Goal: Task Accomplishment & Management: Complete application form

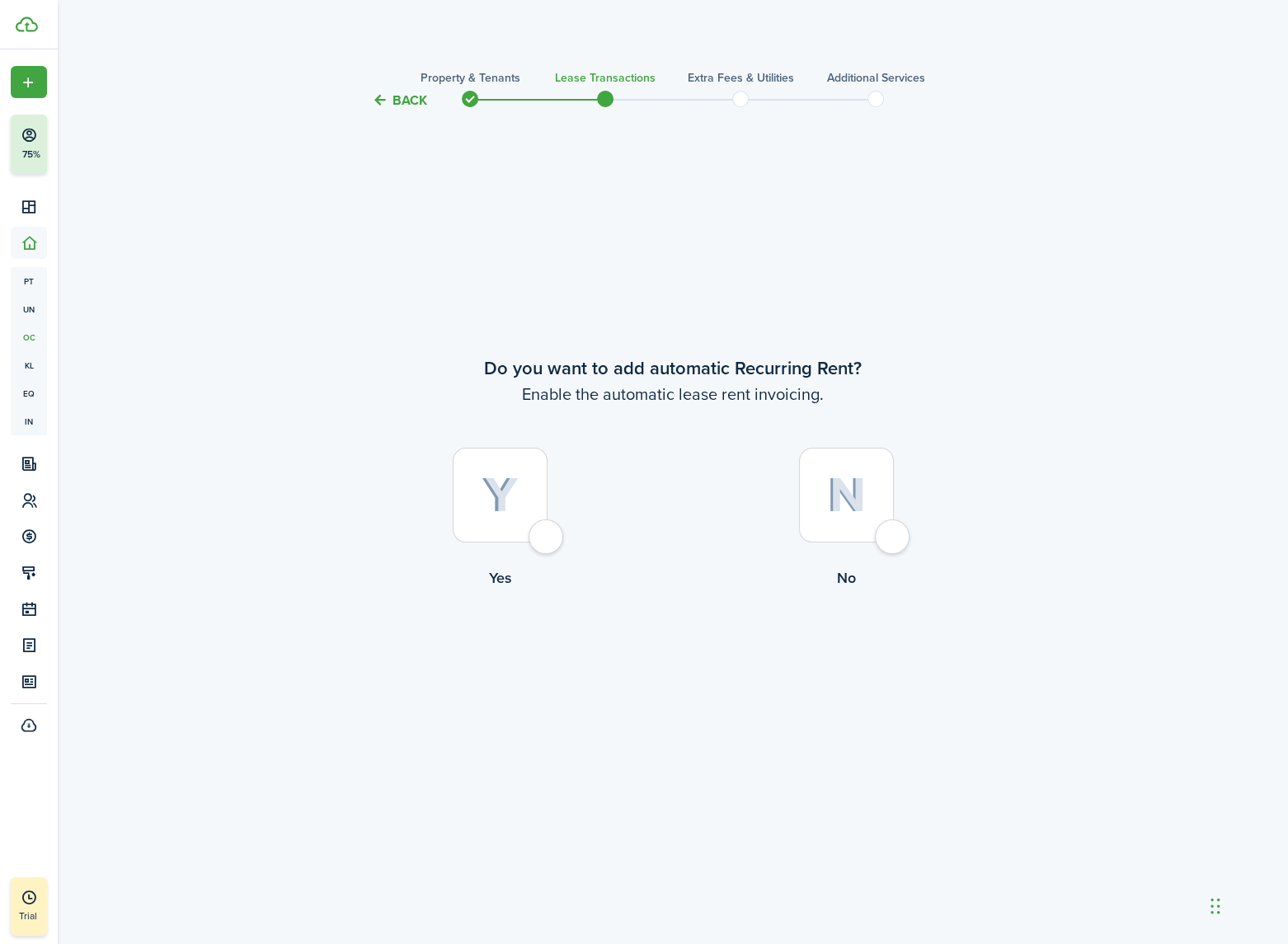
click at [541, 537] on div at bounding box center [500, 495] width 95 height 95
radio input "true"
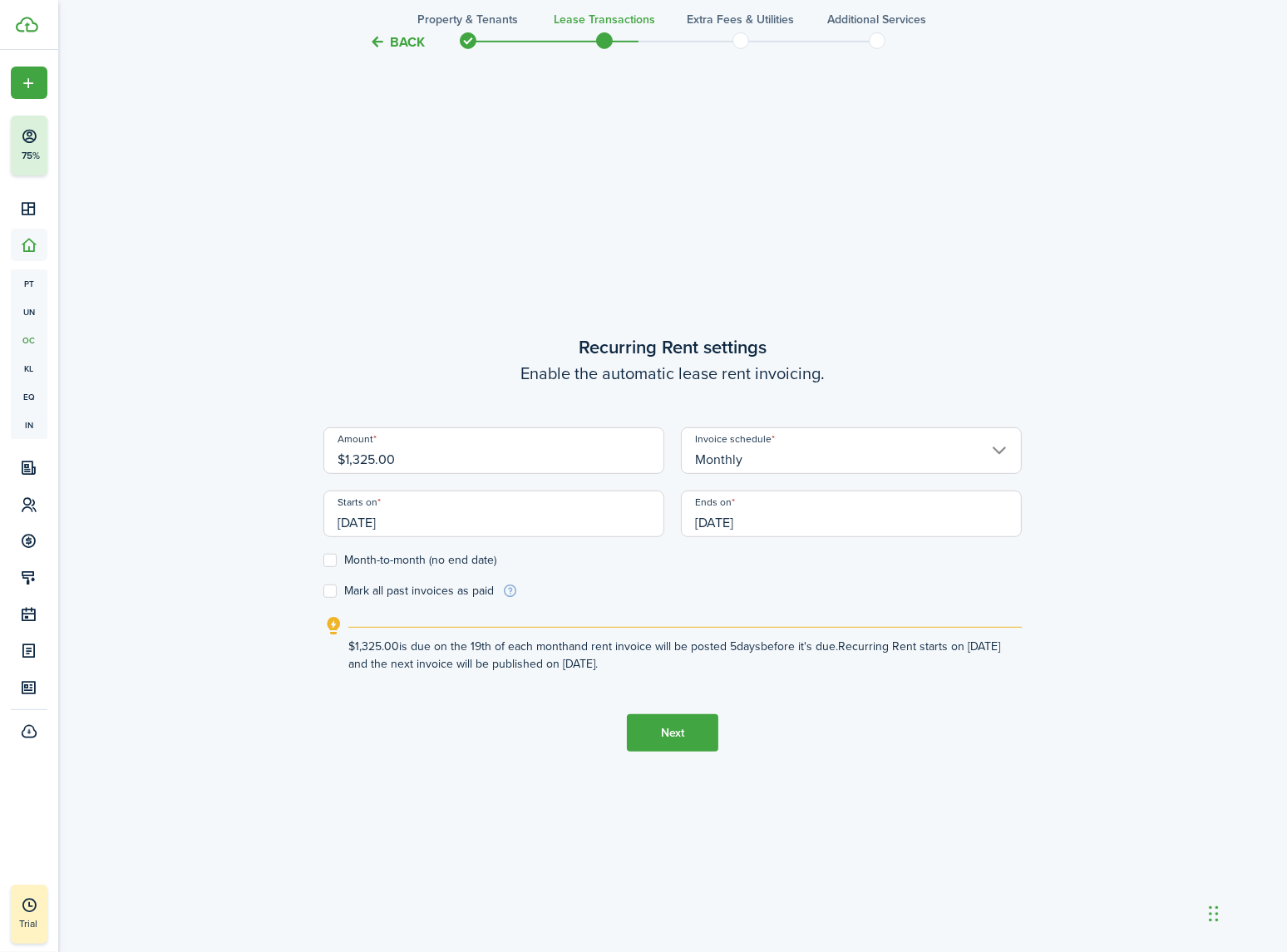
scroll to position [840, 0]
click at [670, 730] on button "Next" at bounding box center [672, 731] width 92 height 38
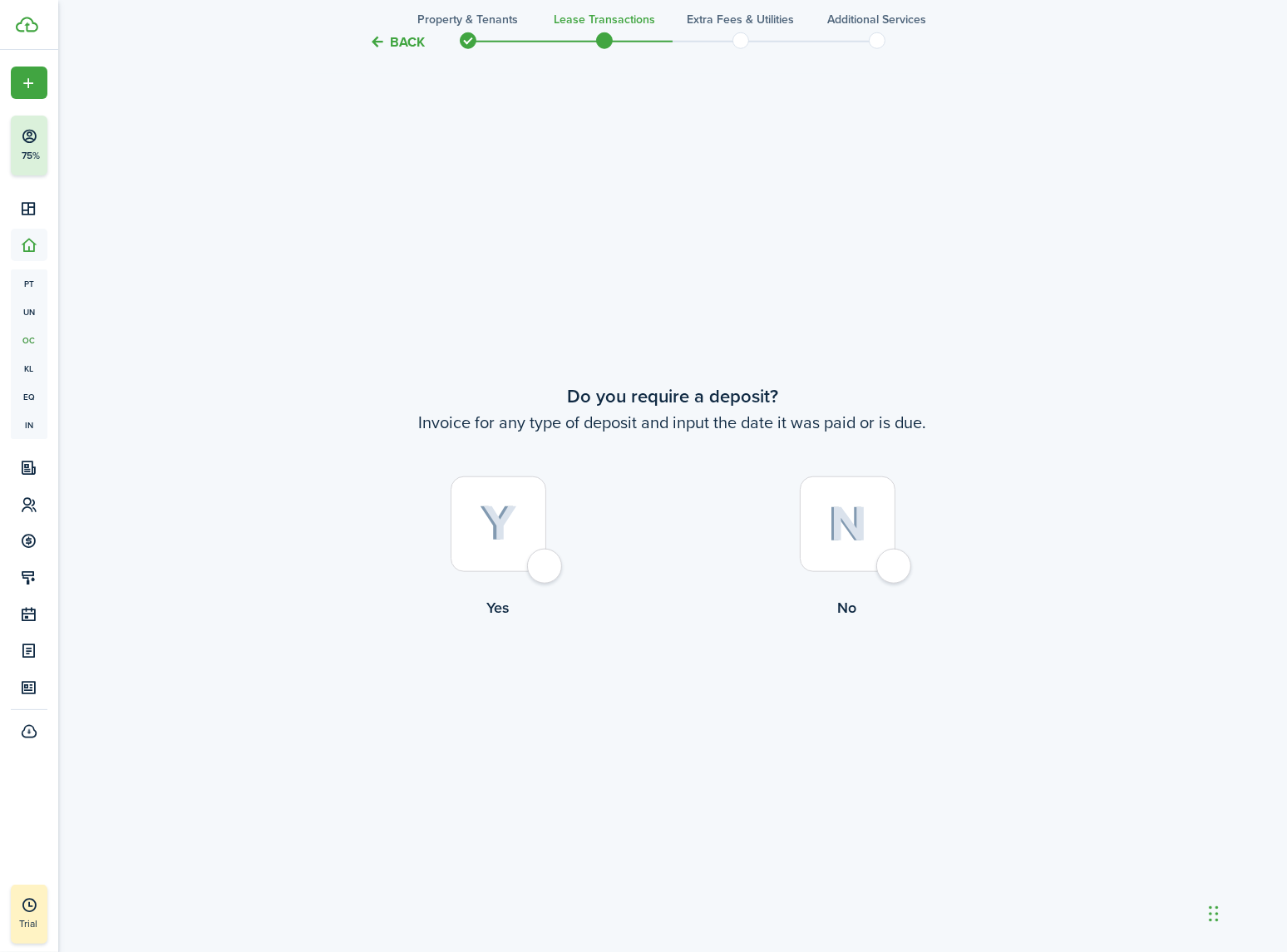
scroll to position [1793, 0]
click at [887, 553] on div at bounding box center [847, 521] width 96 height 96
radio input "true"
click at [886, 552] on div at bounding box center [847, 521] width 96 height 96
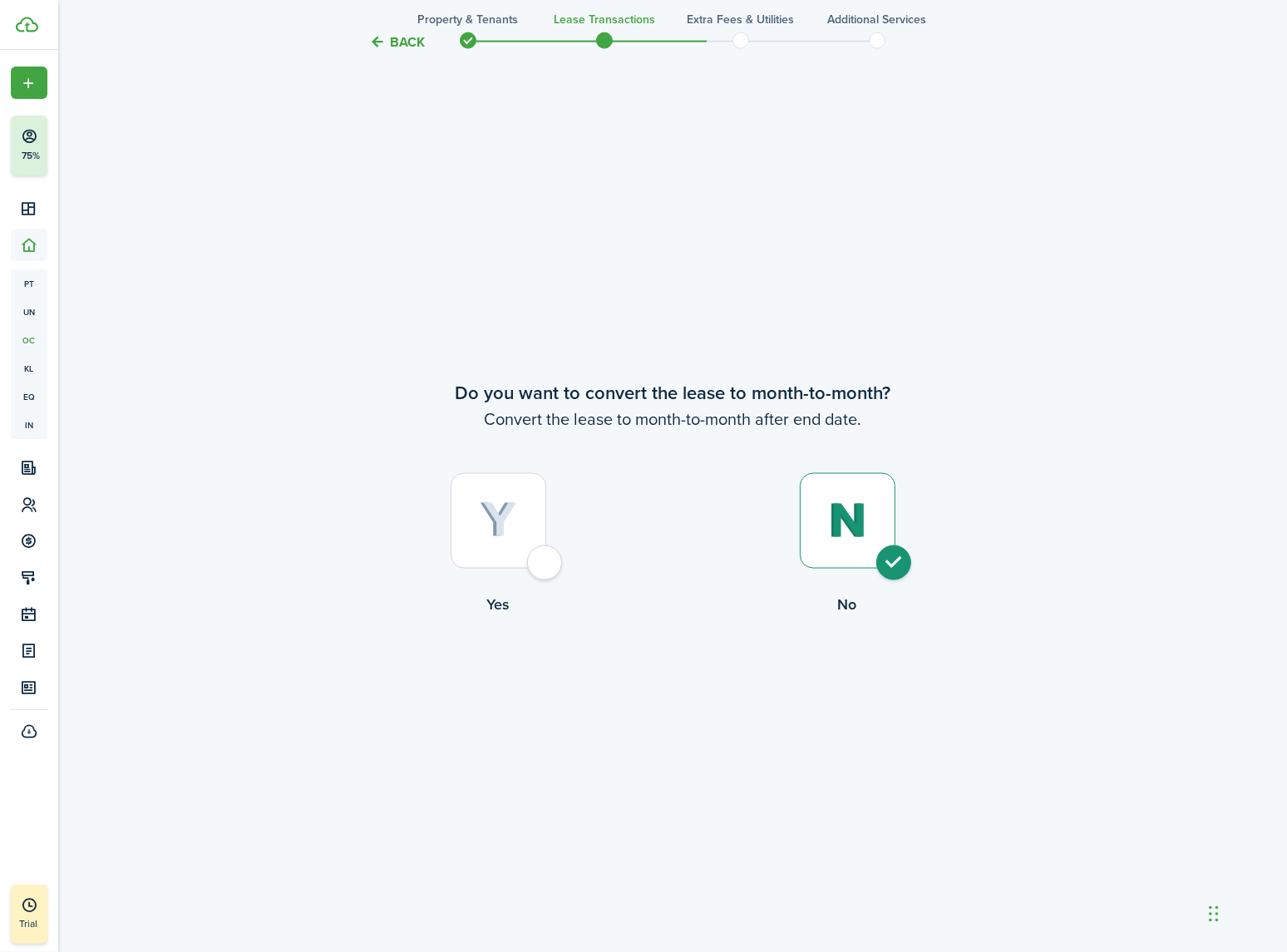
radio input "true"
click at [682, 679] on button "Continue" at bounding box center [672, 683] width 92 height 38
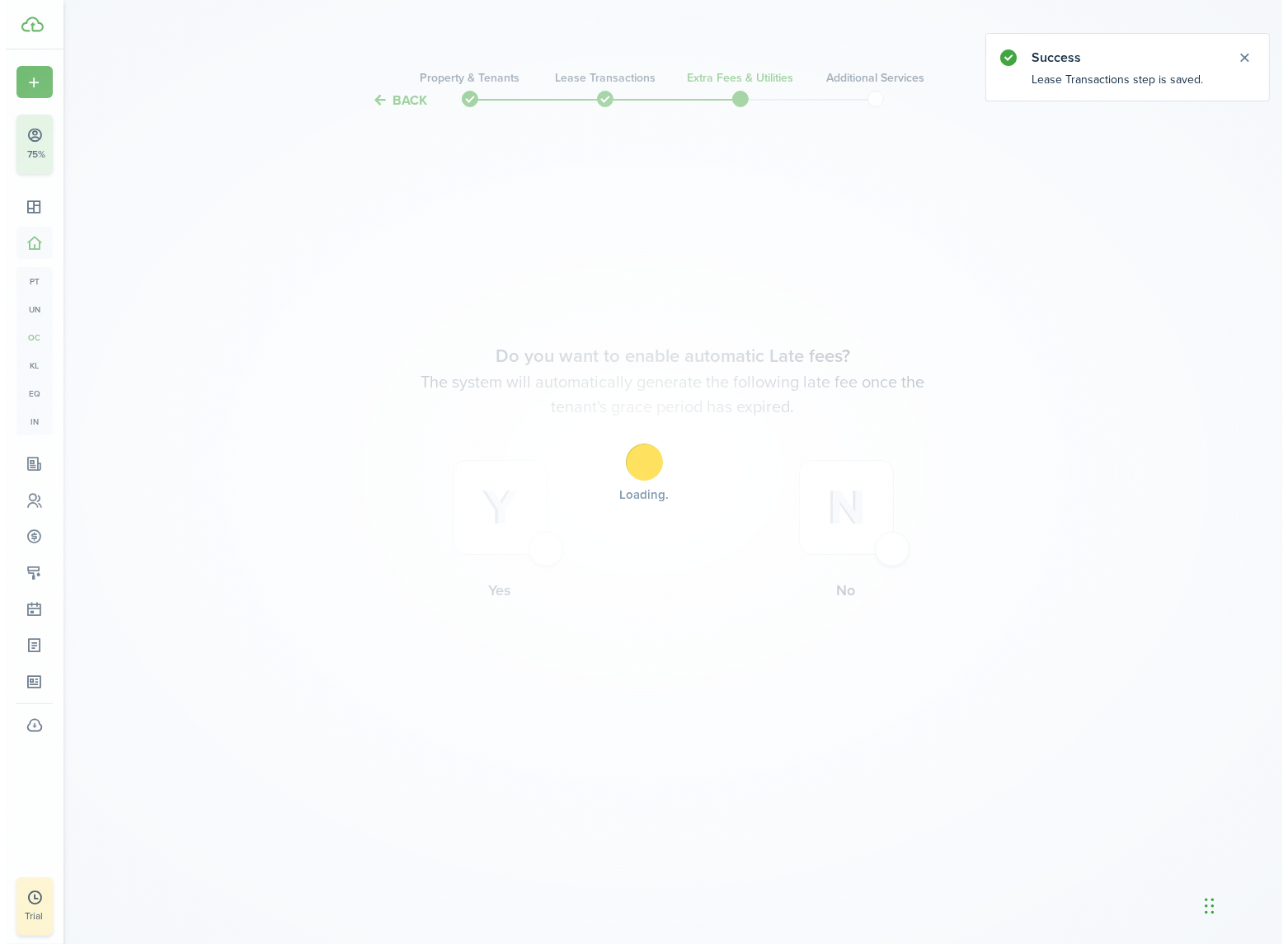
scroll to position [0, 0]
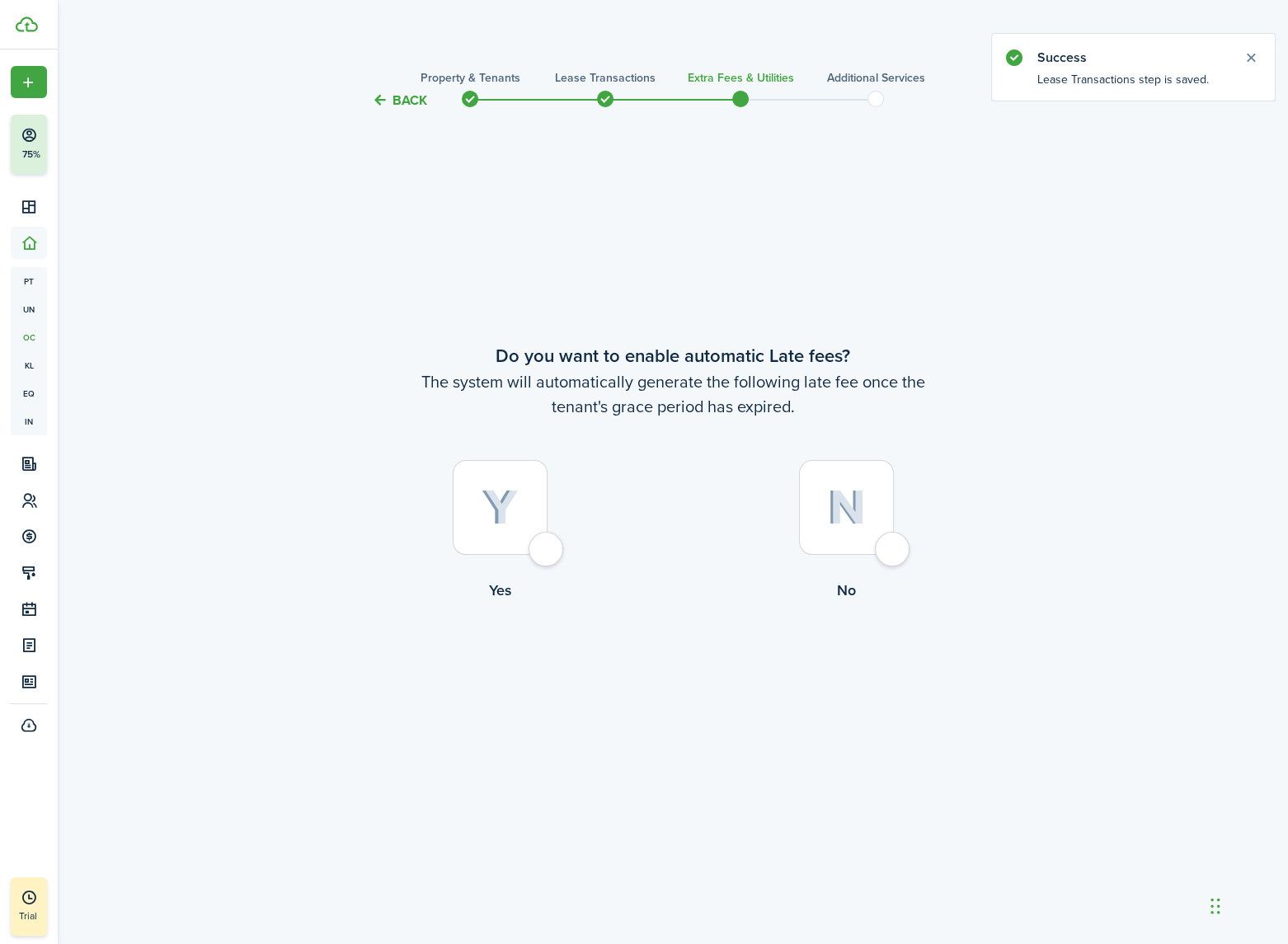
click at [888, 549] on div at bounding box center [847, 508] width 95 height 95
radio input "true"
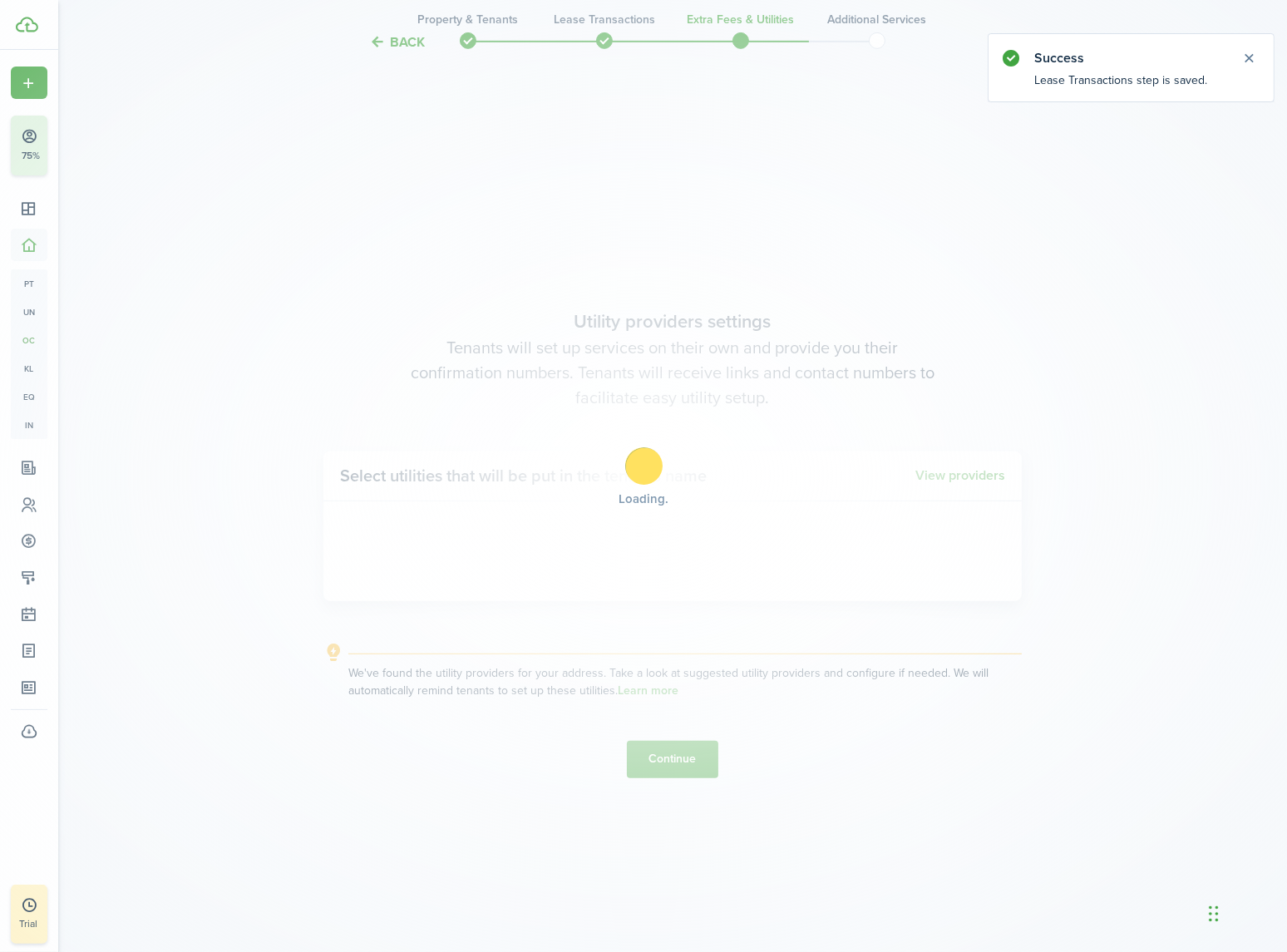
scroll to position [840, 0]
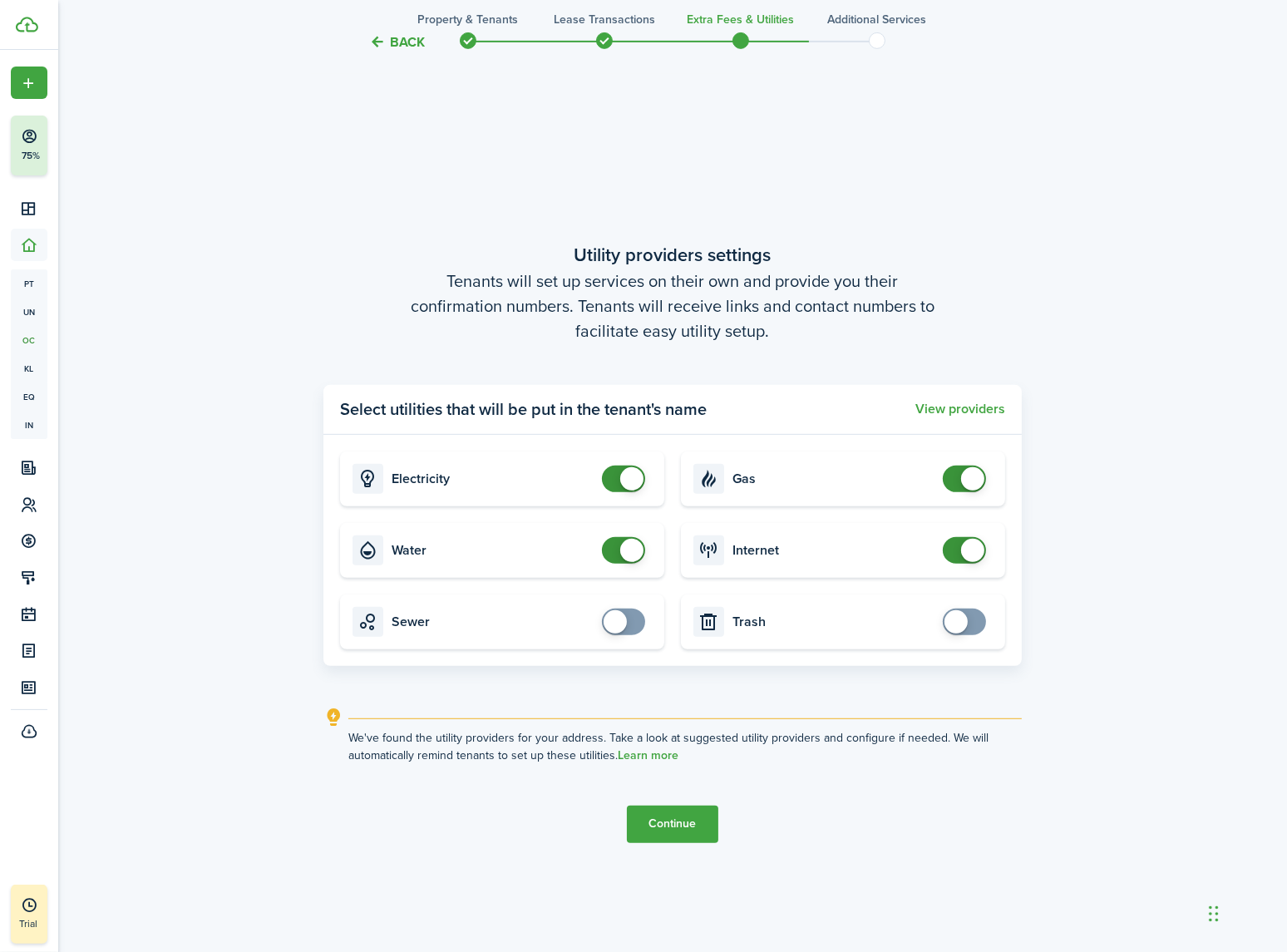
checkbox input "false"
click at [634, 549] on span at bounding box center [632, 550] width 24 height 24
checkbox input "false"
click at [962, 473] on span at bounding box center [972, 478] width 24 height 24
click at [665, 825] on button "Continue" at bounding box center [672, 824] width 92 height 38
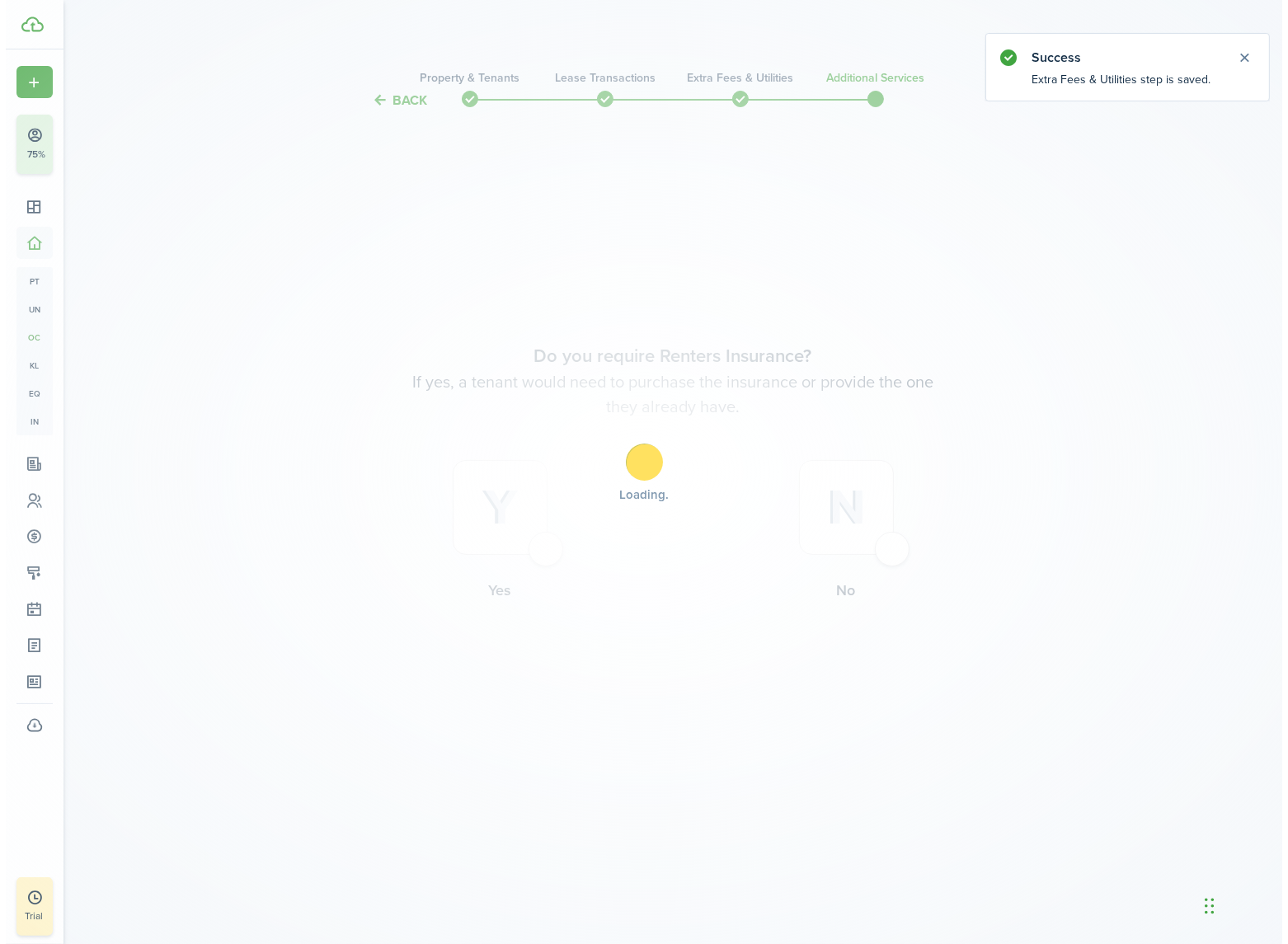
scroll to position [0, 0]
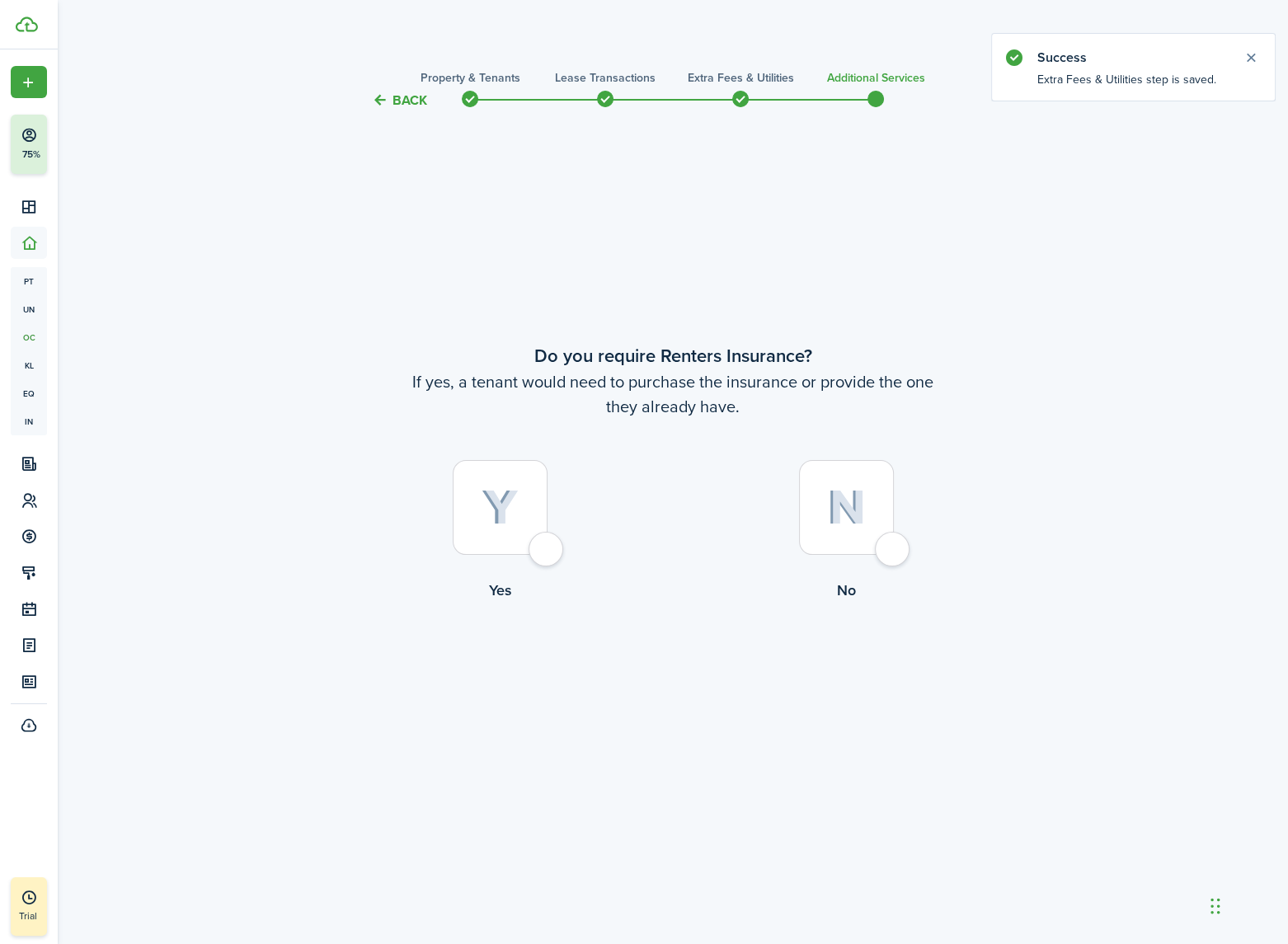
click at [548, 552] on div at bounding box center [500, 508] width 95 height 95
radio input "true"
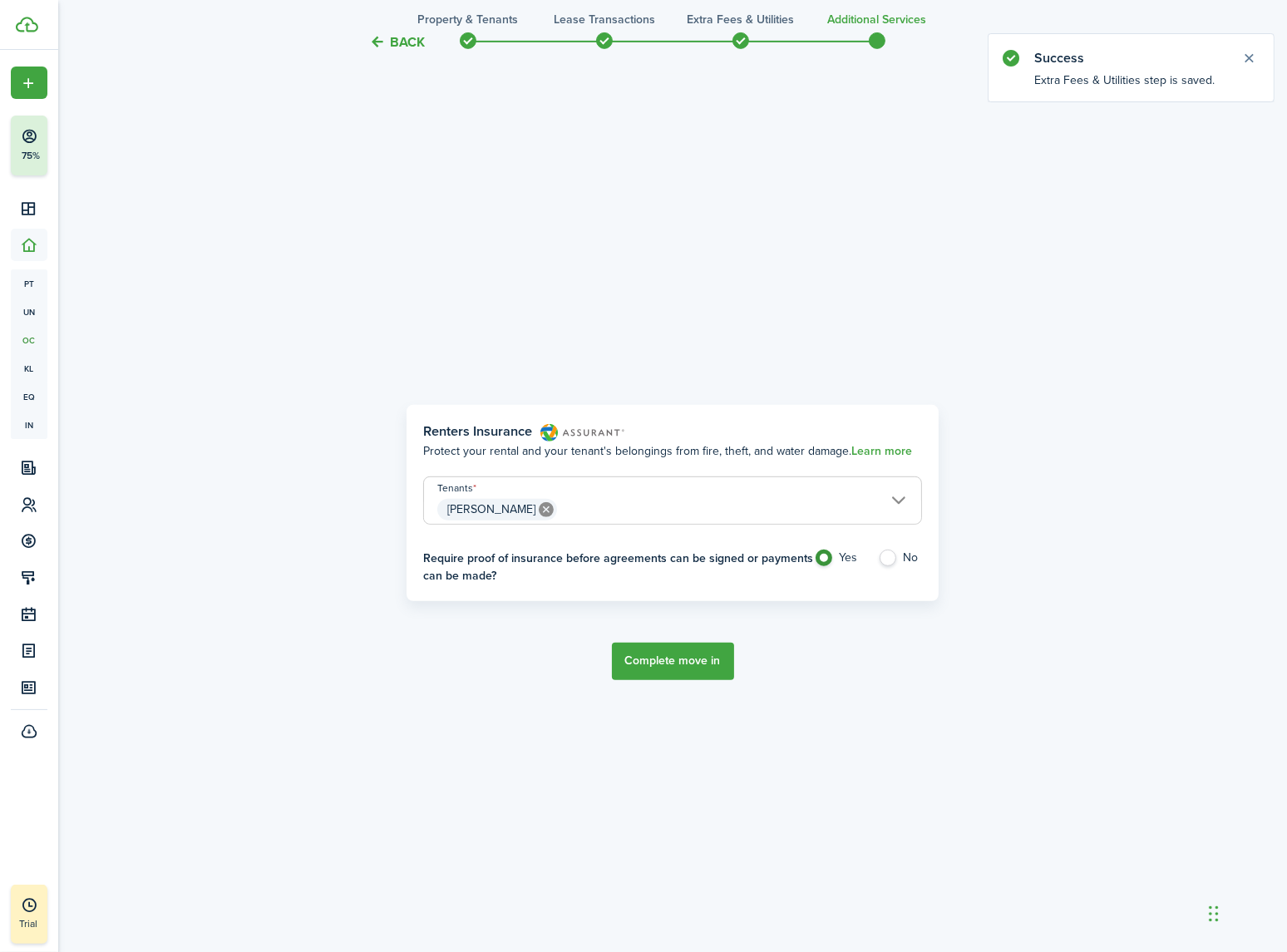
scroll to position [840, 0]
click at [735, 501] on span "[PERSON_NAME]" at bounding box center [673, 509] width 497 height 28
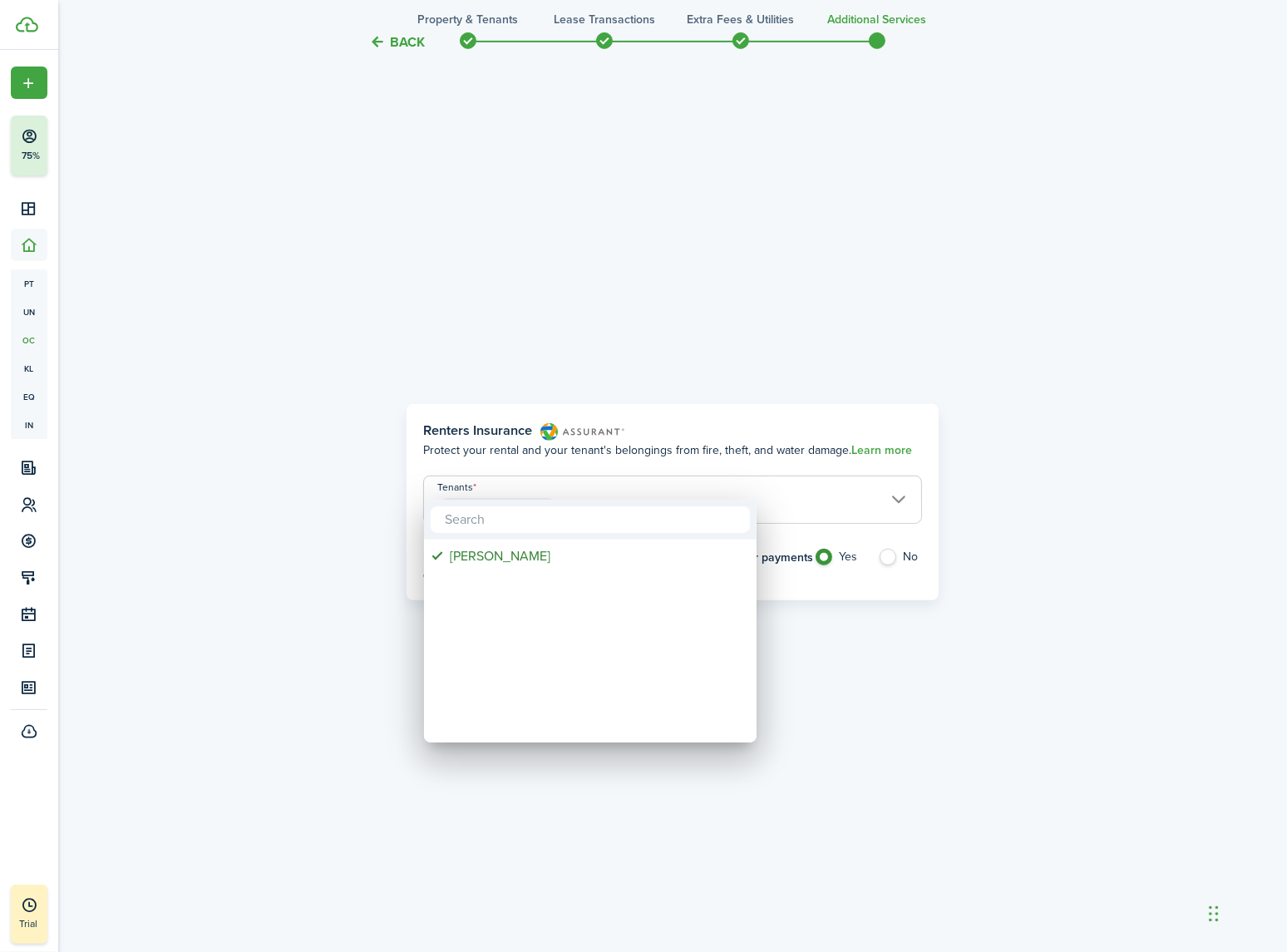
click at [868, 716] on div at bounding box center [644, 476] width 1553 height 1218
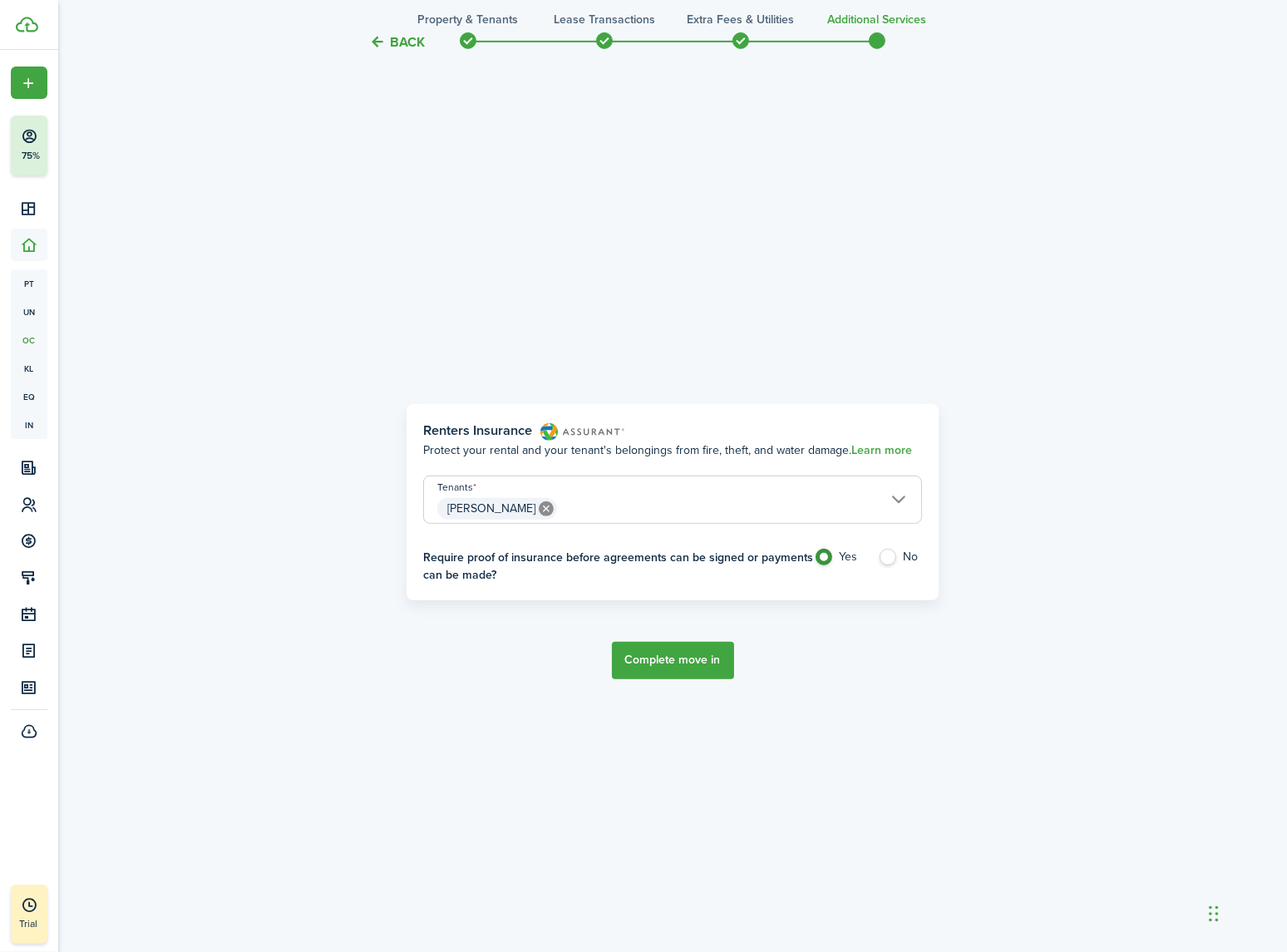
click at [675, 660] on button "Complete move in" at bounding box center [673, 660] width 122 height 38
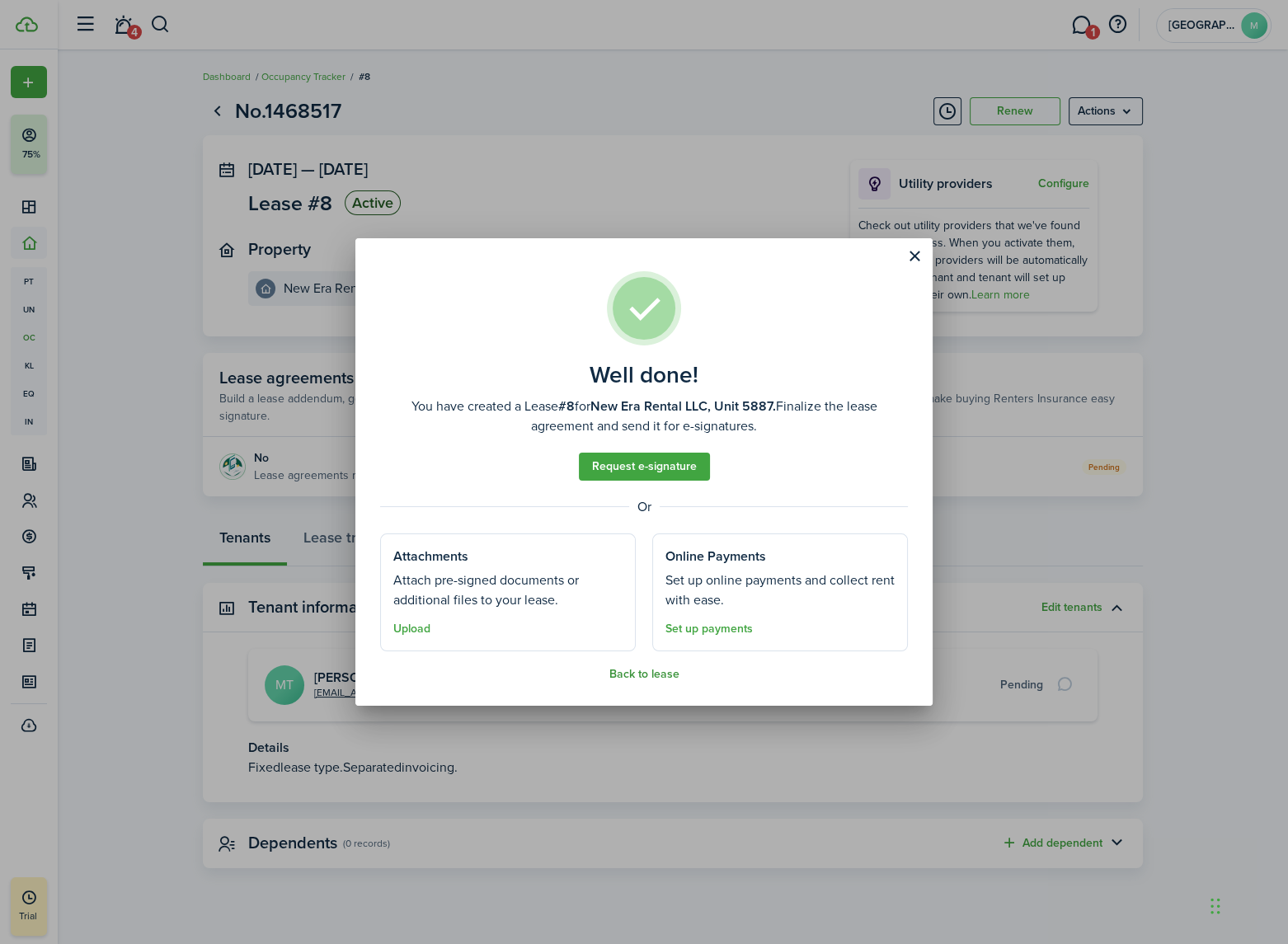
click at [639, 676] on button "Back to lease" at bounding box center [644, 674] width 70 height 13
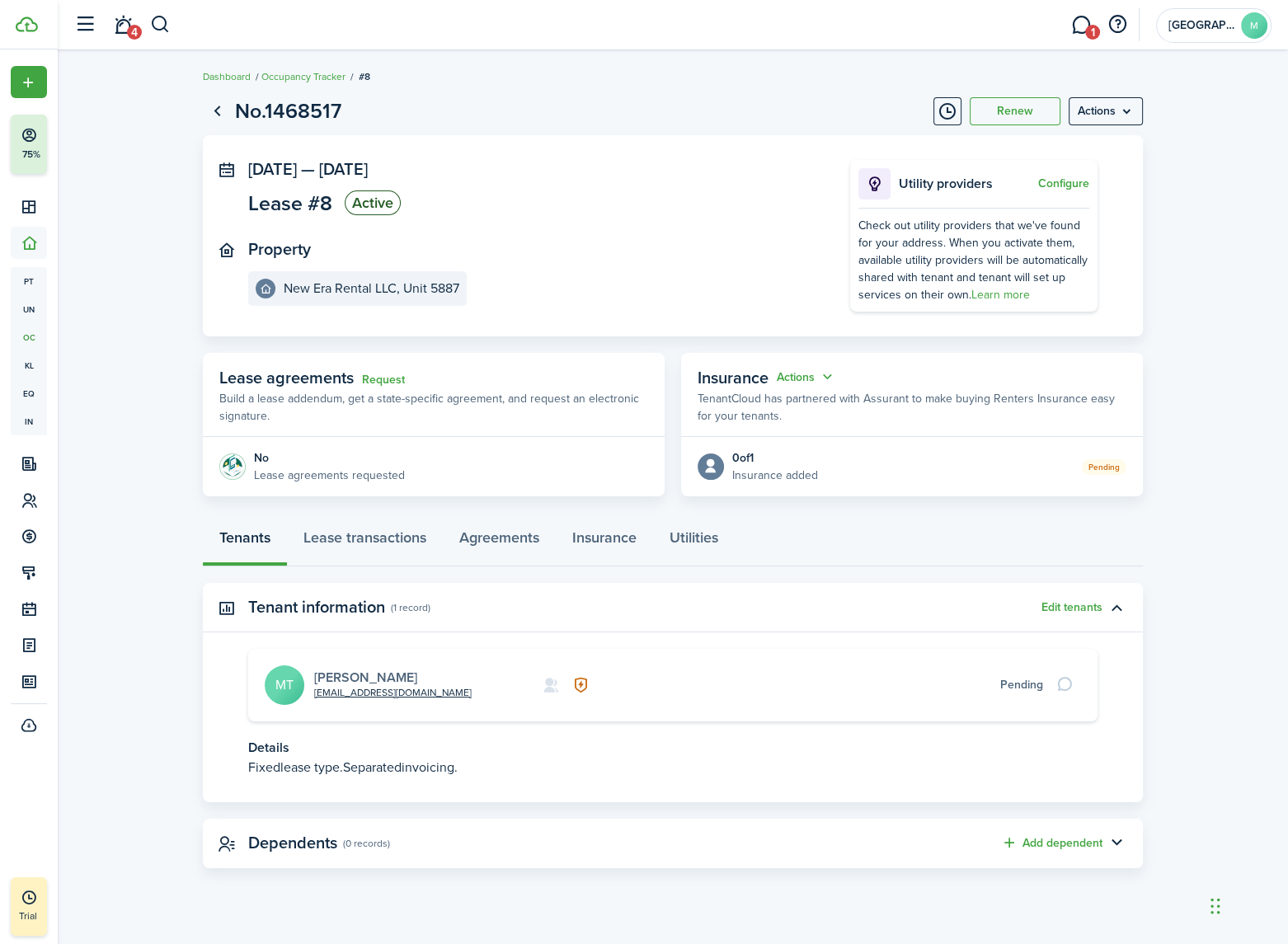
click at [358, 682] on link "[PERSON_NAME]" at bounding box center [365, 677] width 103 height 19
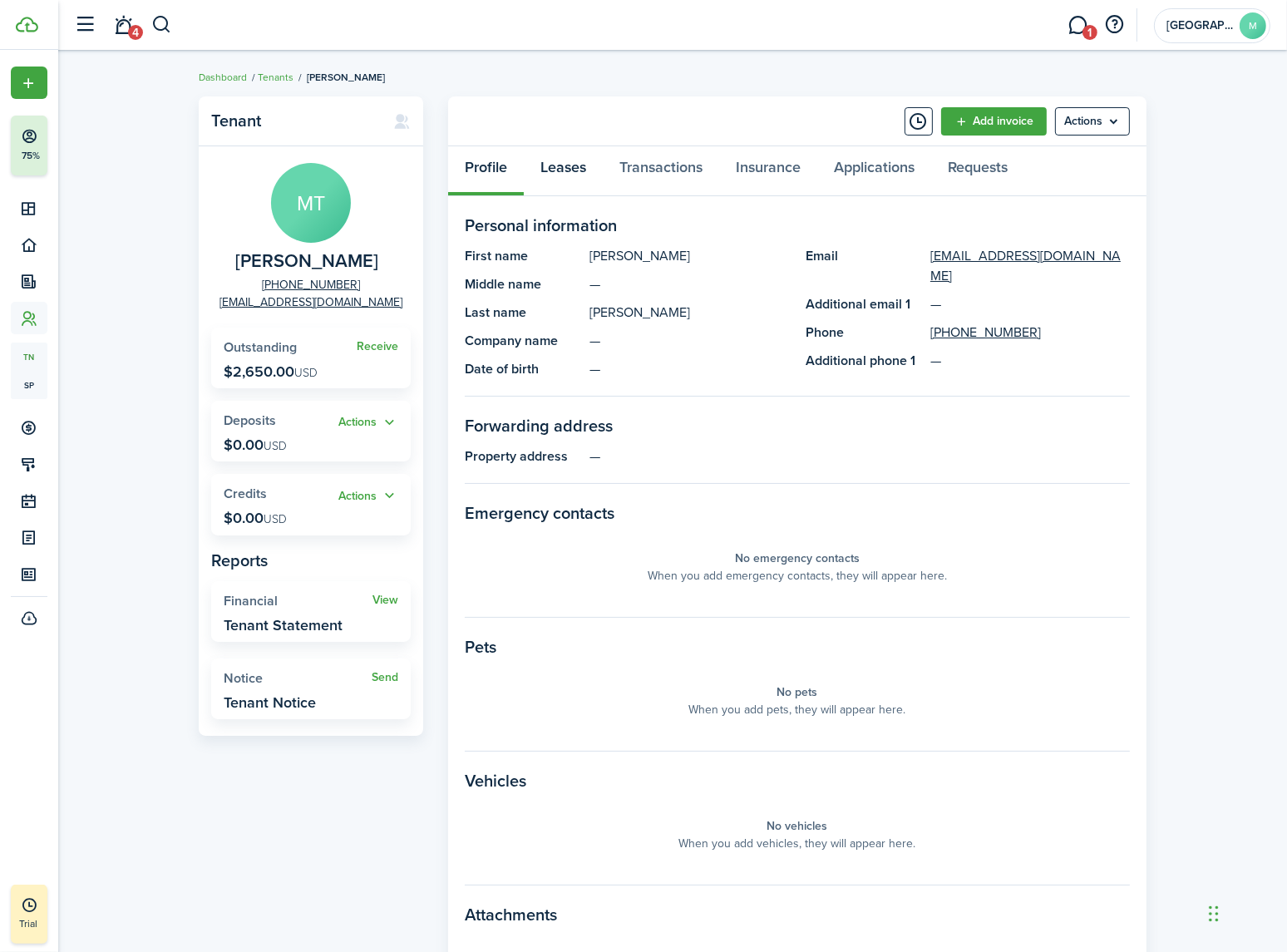
click at [565, 167] on link "Leases" at bounding box center [563, 171] width 79 height 50
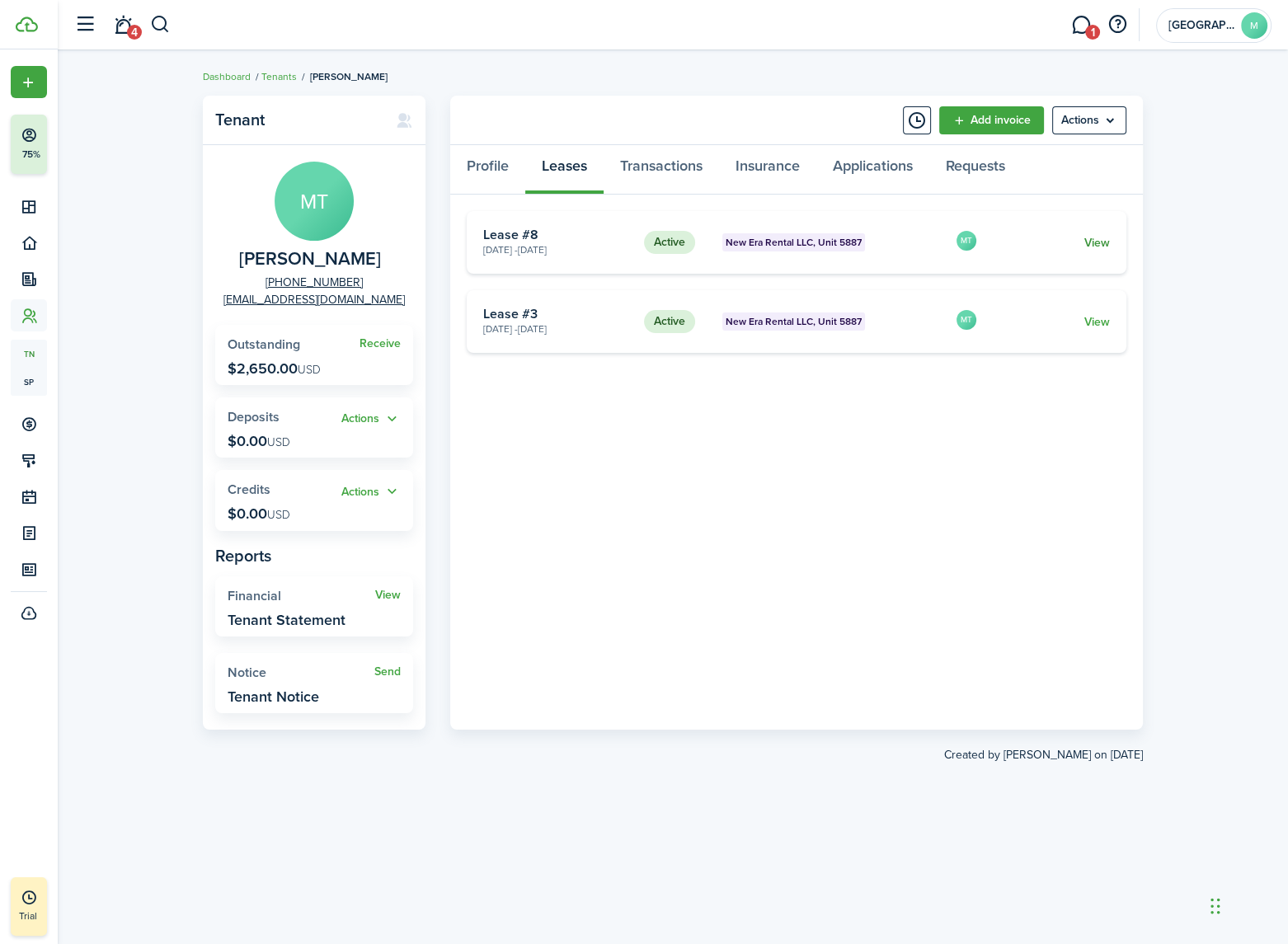
click at [1099, 236] on link "View" at bounding box center [1098, 243] width 26 height 17
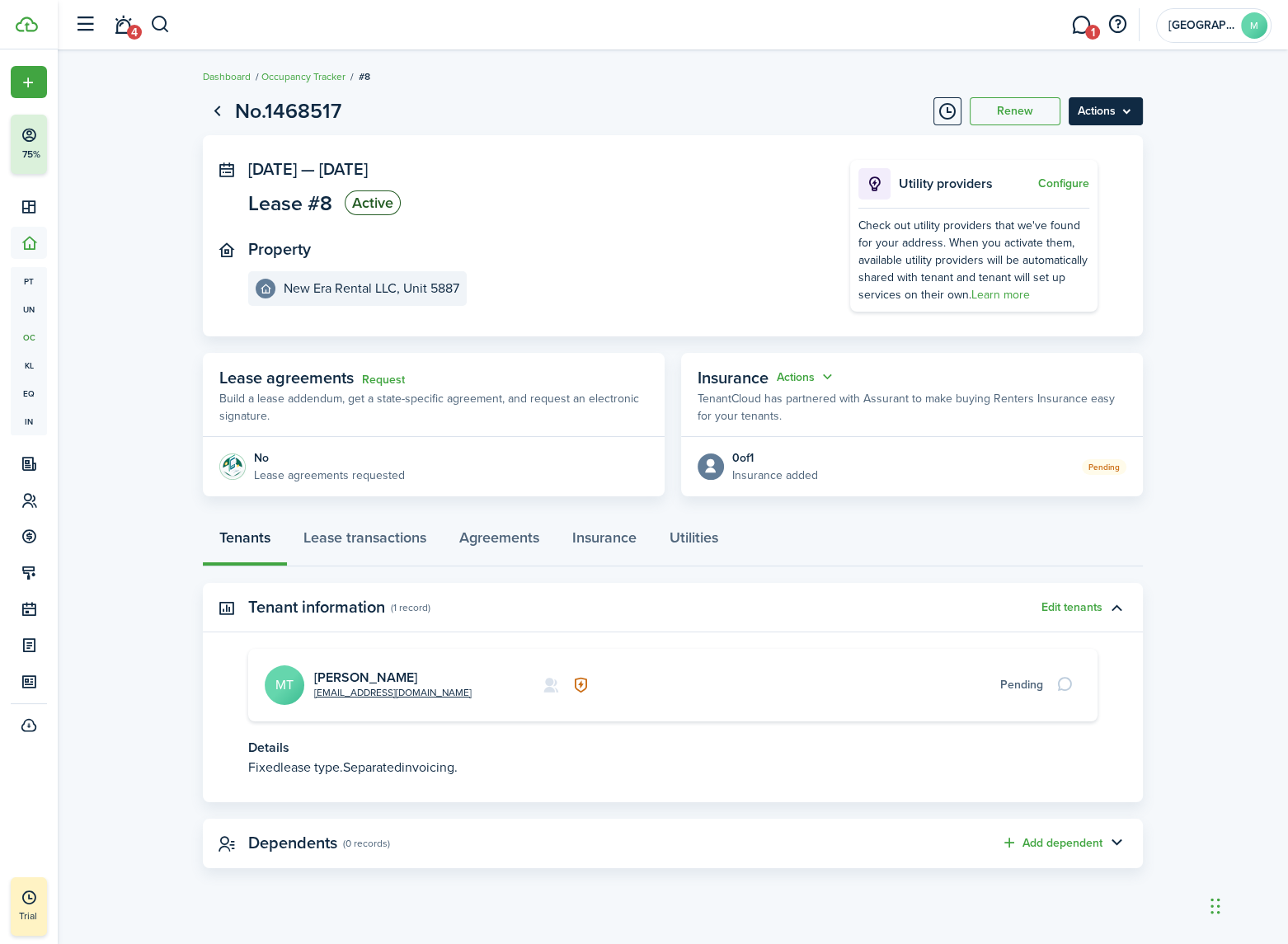
click at [1117, 109] on menu-btn "Actions" at bounding box center [1106, 111] width 74 height 28
click at [1047, 228] on button "Delete" at bounding box center [1071, 234] width 145 height 28
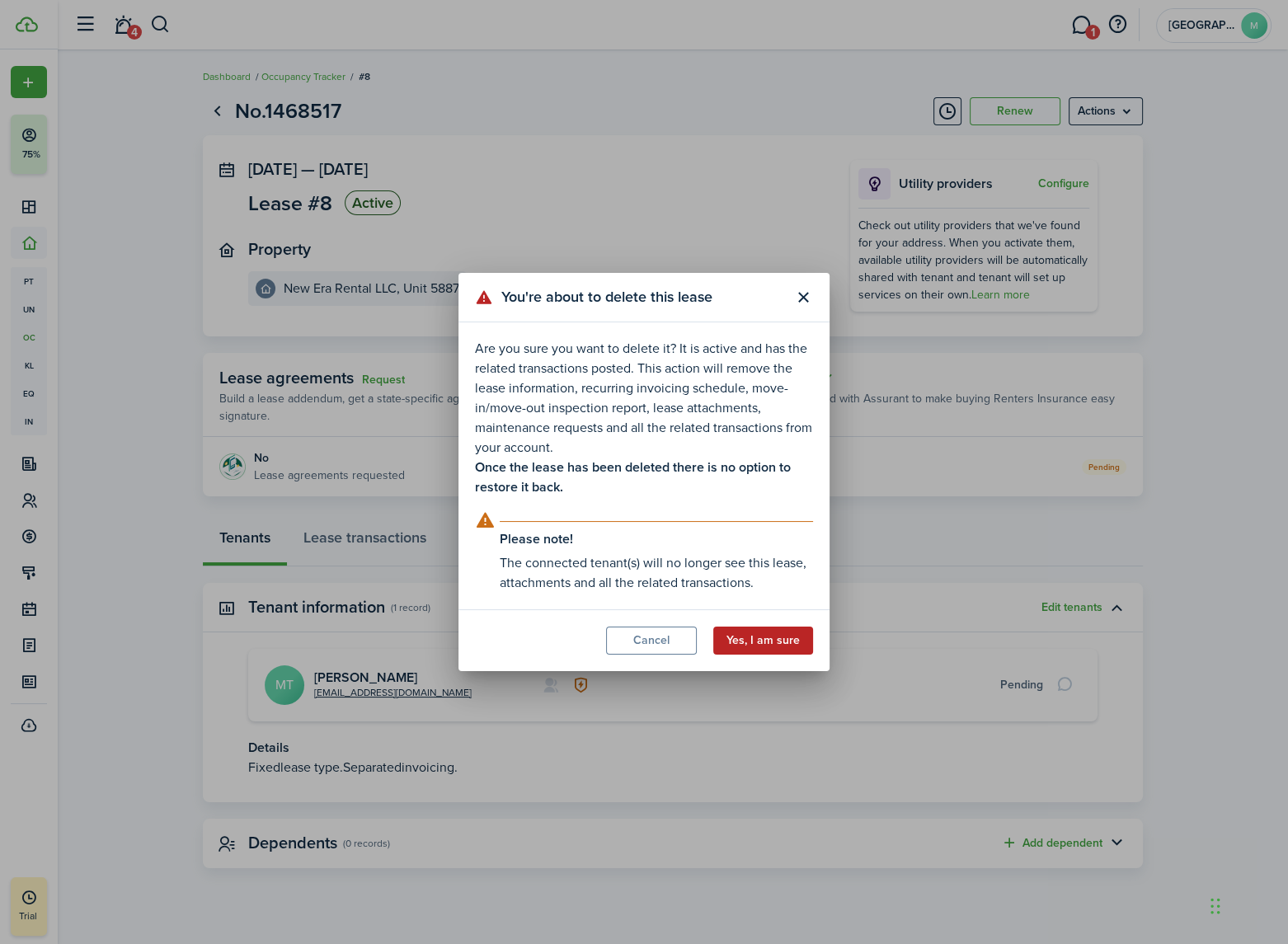
click at [768, 639] on button "Yes, I am sure" at bounding box center [763, 640] width 100 height 28
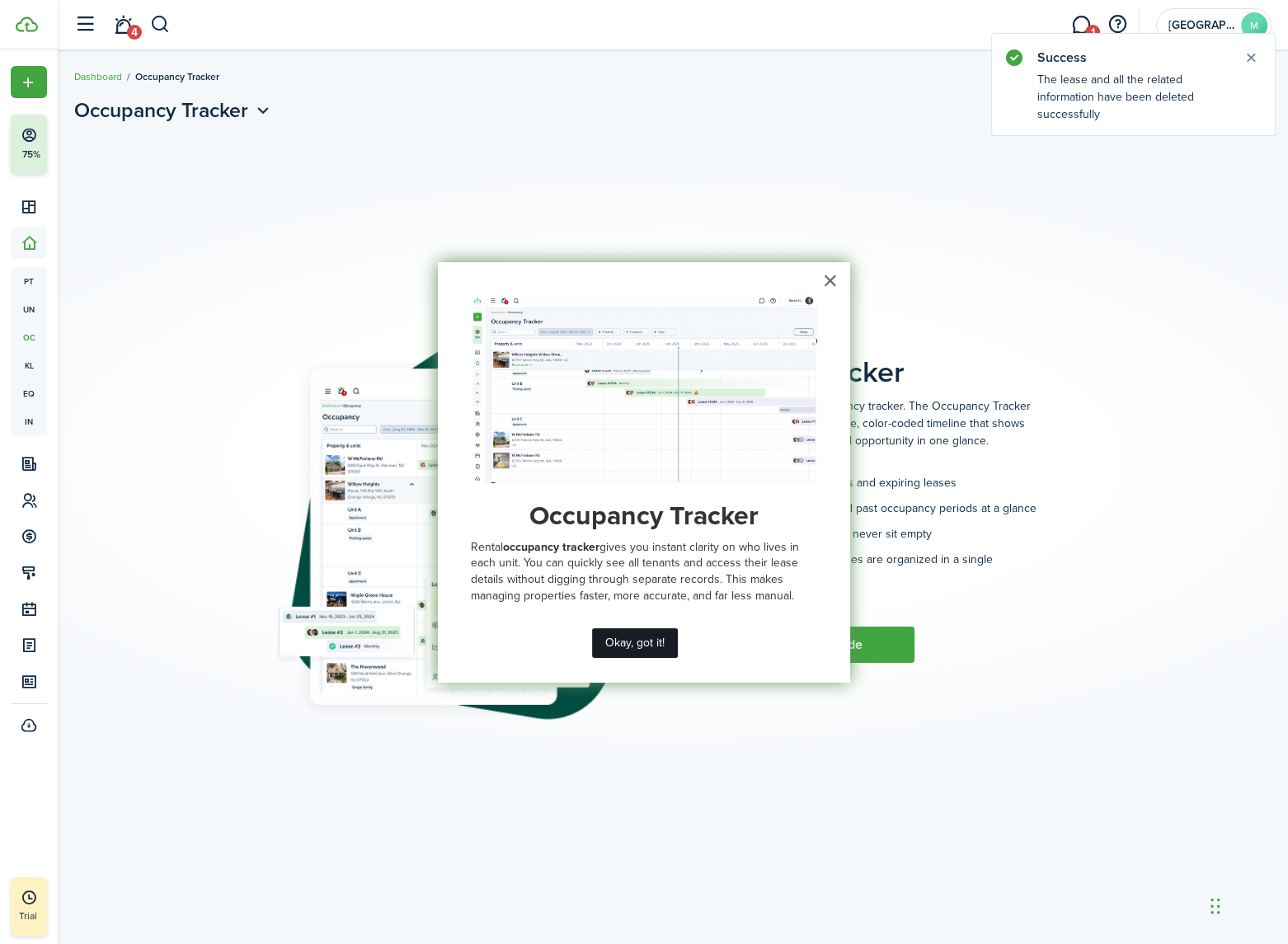
click at [643, 645] on button "Okay, got it!" at bounding box center [634, 643] width 86 height 29
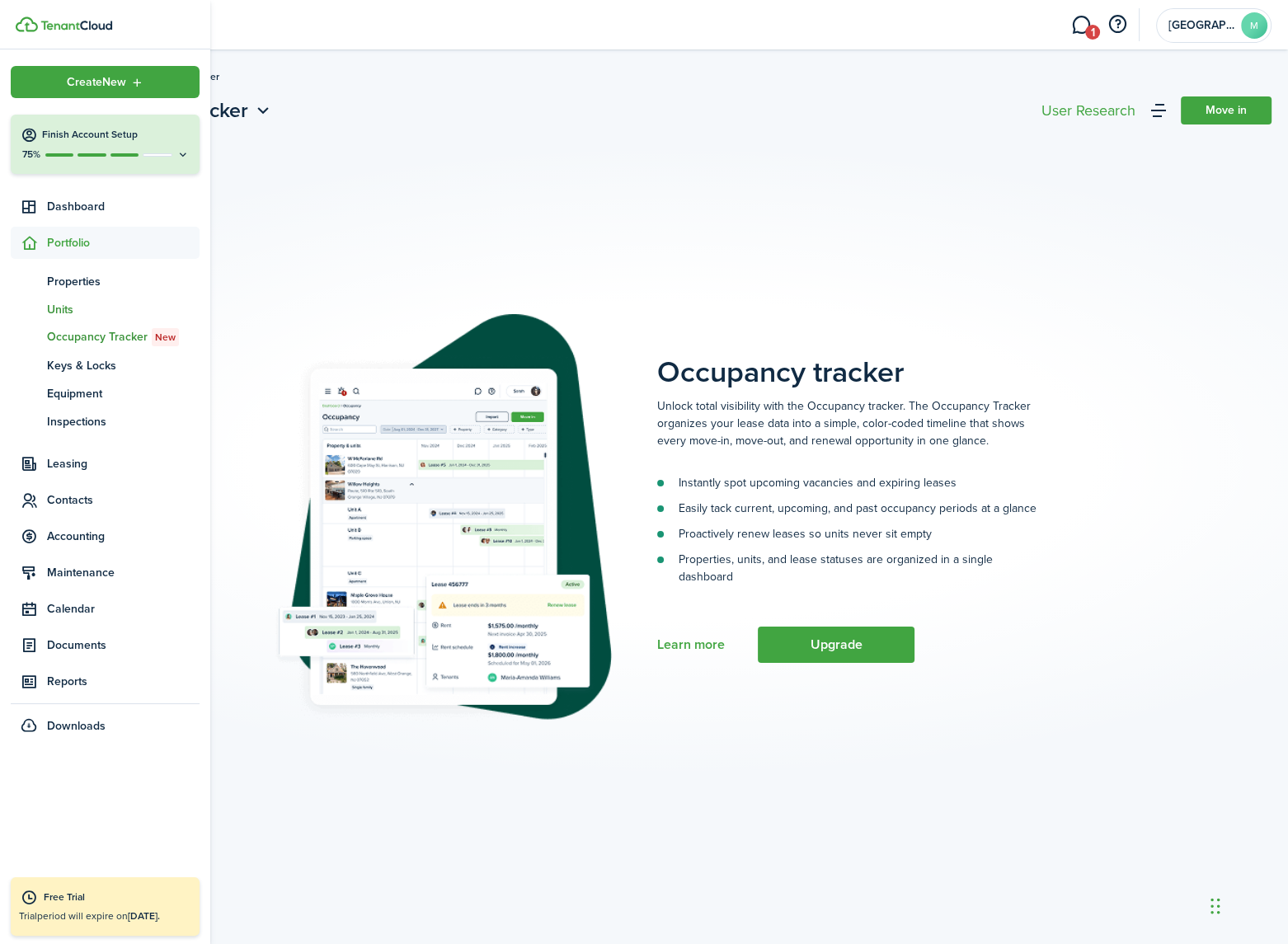
click at [67, 305] on span "Units" at bounding box center [123, 310] width 152 height 17
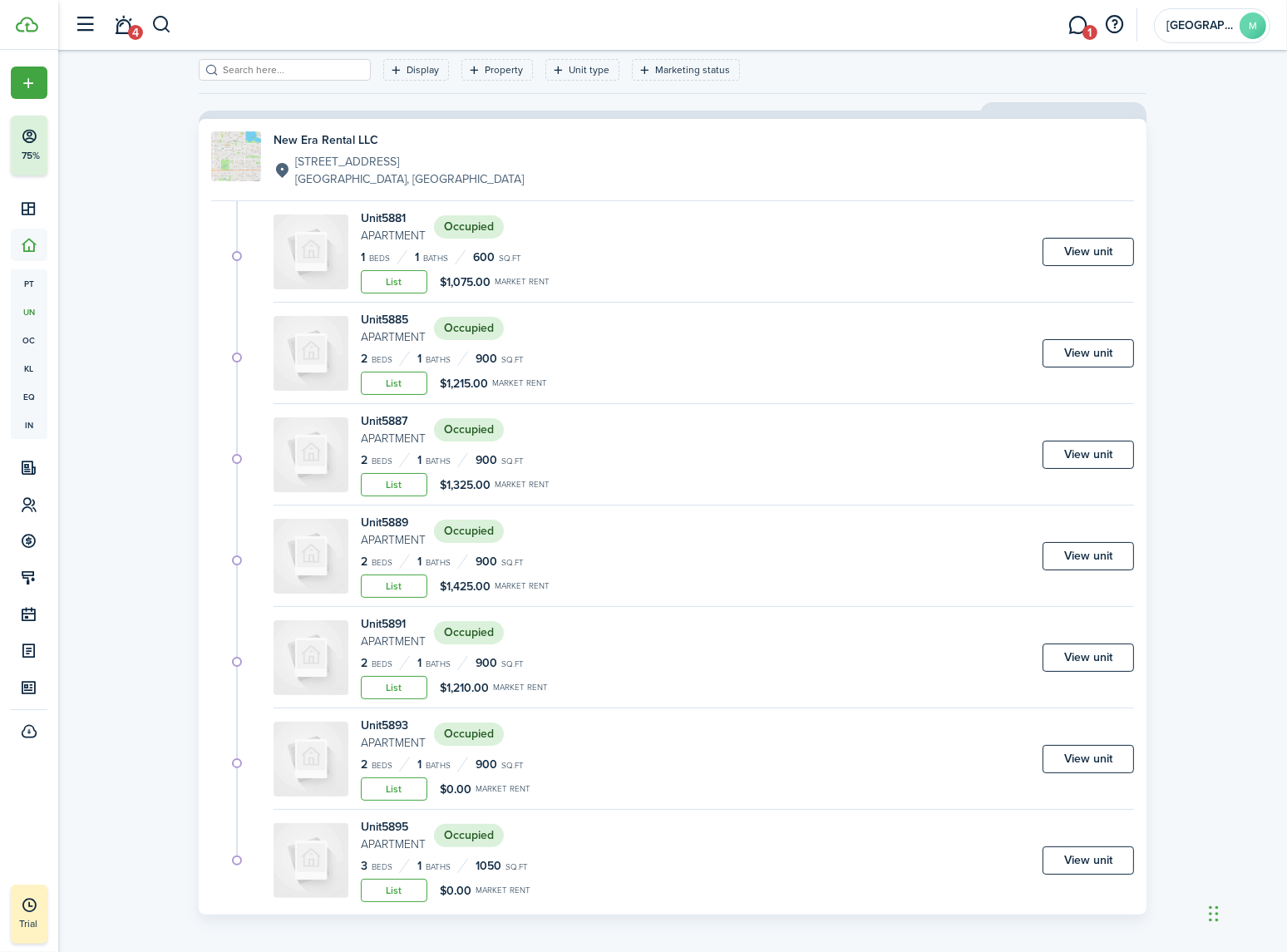
scroll to position [87, 0]
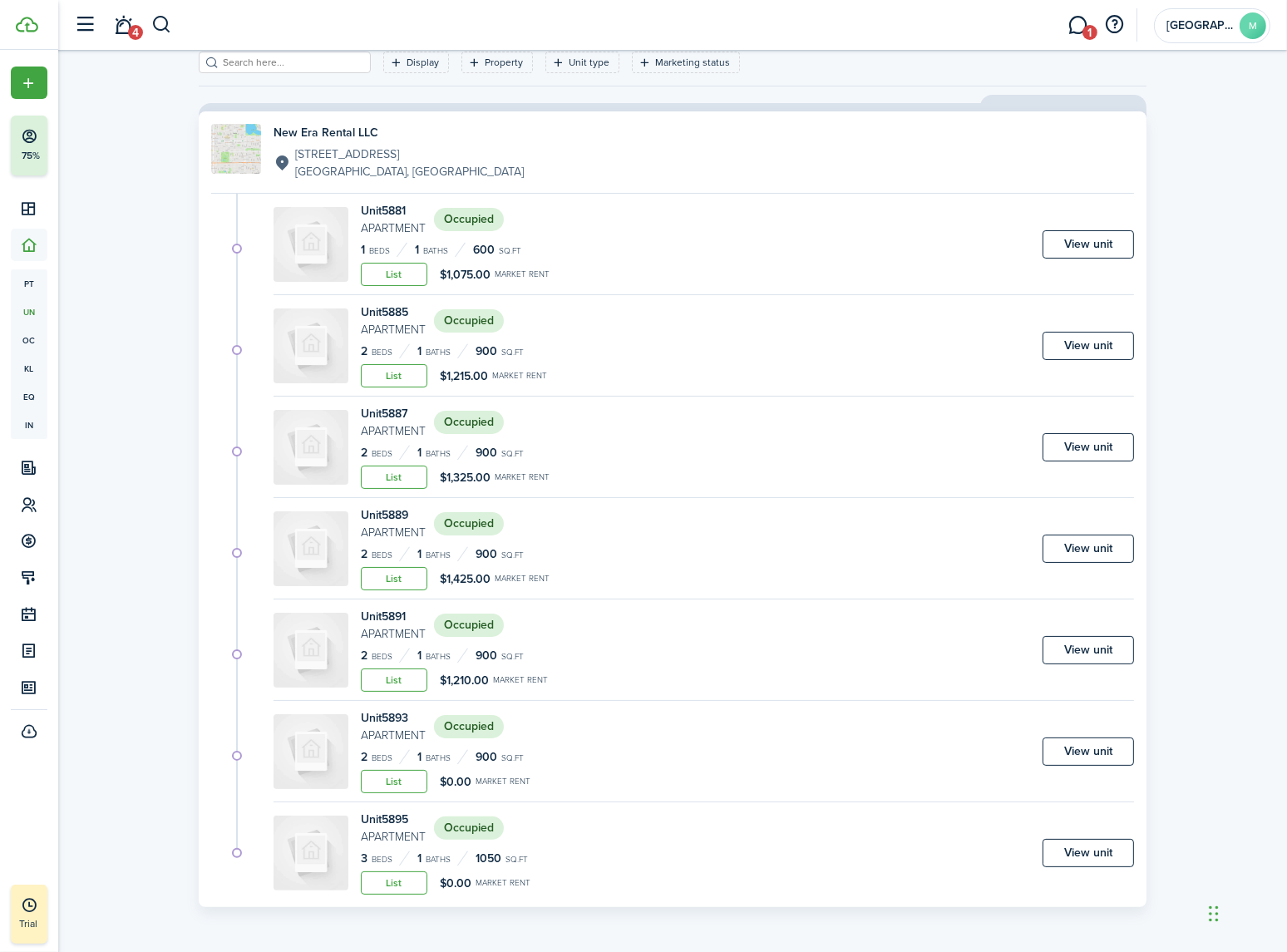
click at [760, 445] on div "Unit 5887 Apartment Occupied 2 Beds 1 Baths 900 sq.ft List $1,325.00 Market ren…" at bounding box center [703, 451] width 860 height 93
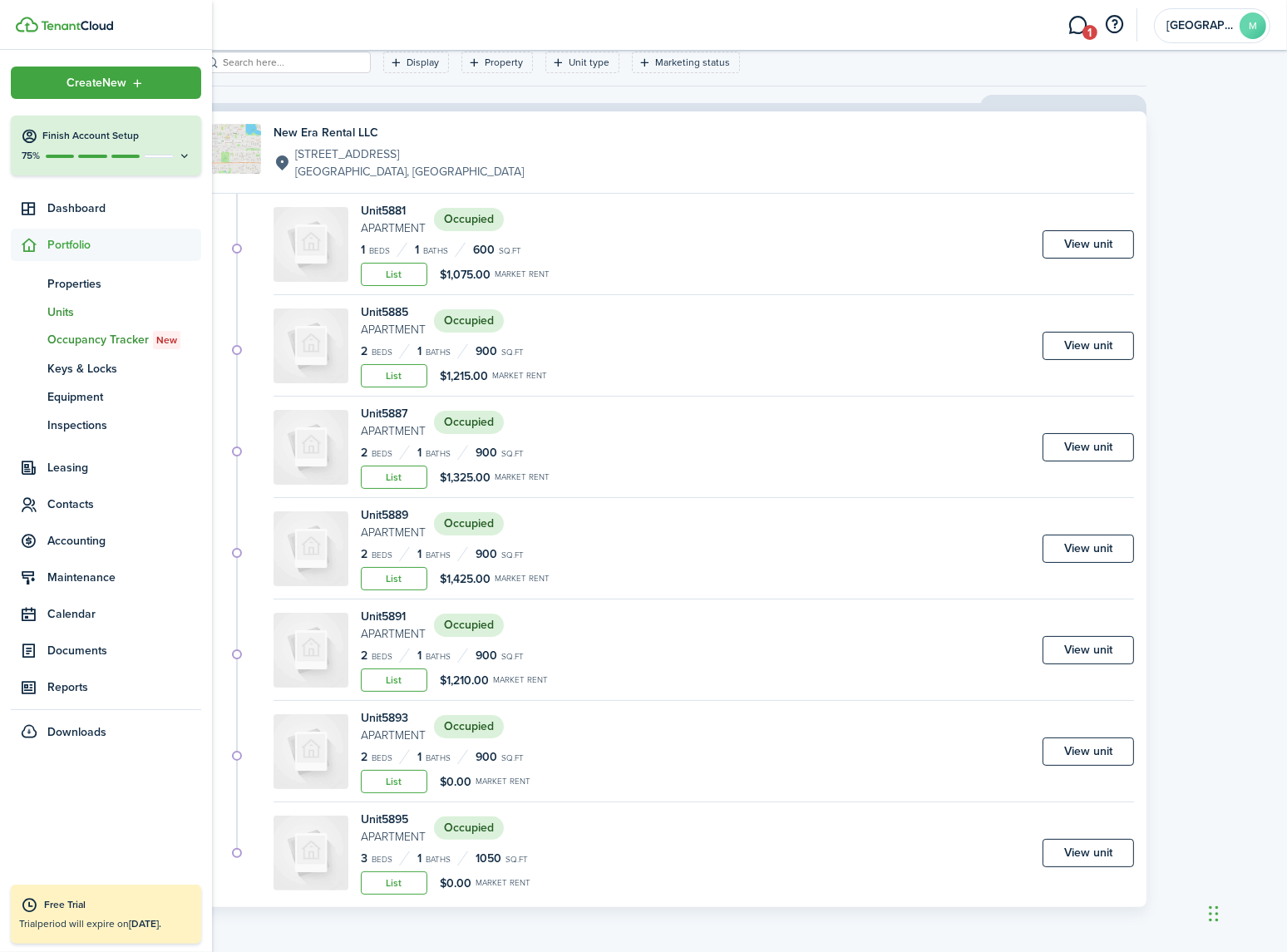
click at [92, 333] on span "Occupancy Tracker New" at bounding box center [124, 339] width 154 height 18
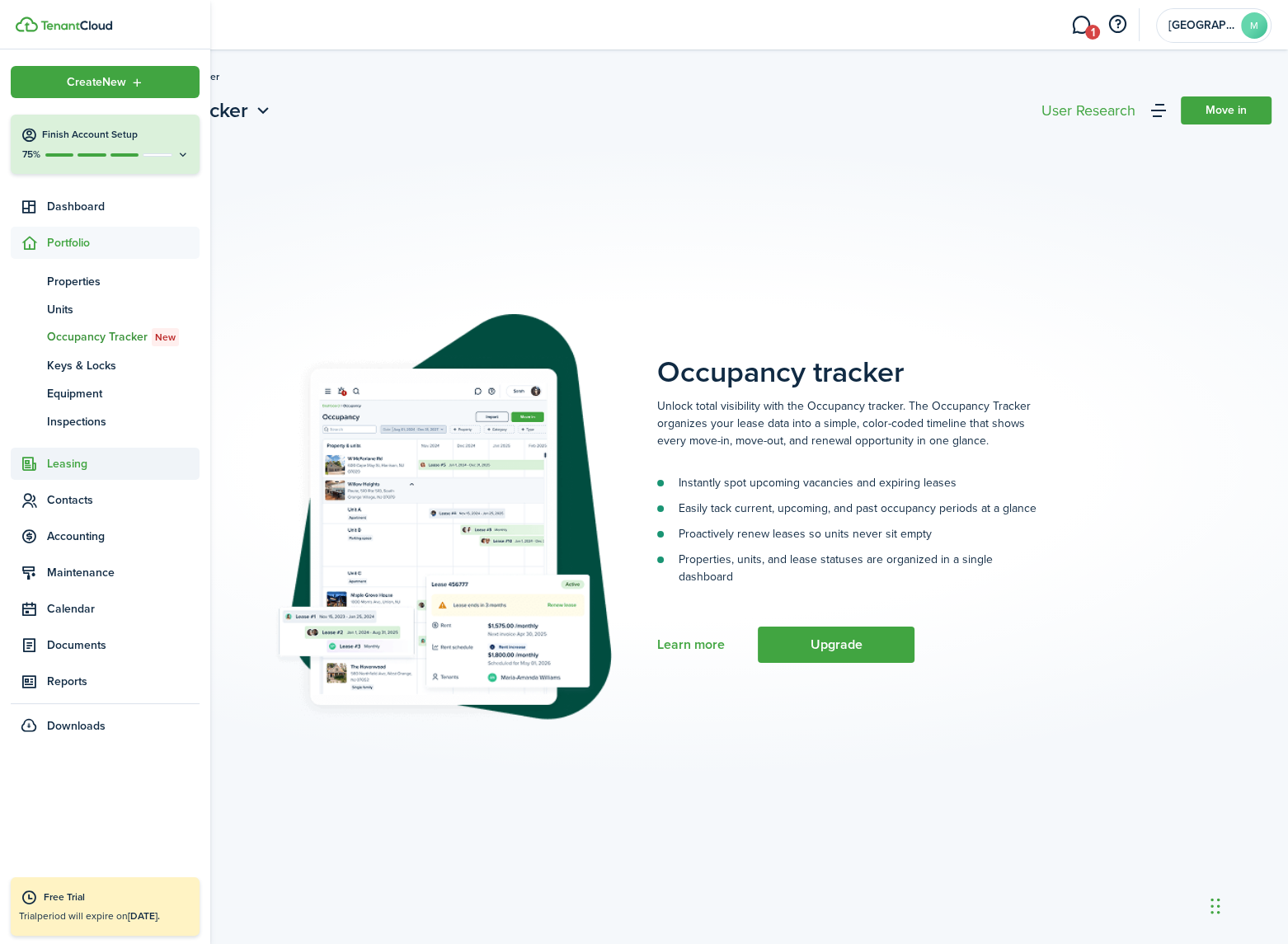
click at [70, 461] on span "Leasing" at bounding box center [123, 464] width 152 height 17
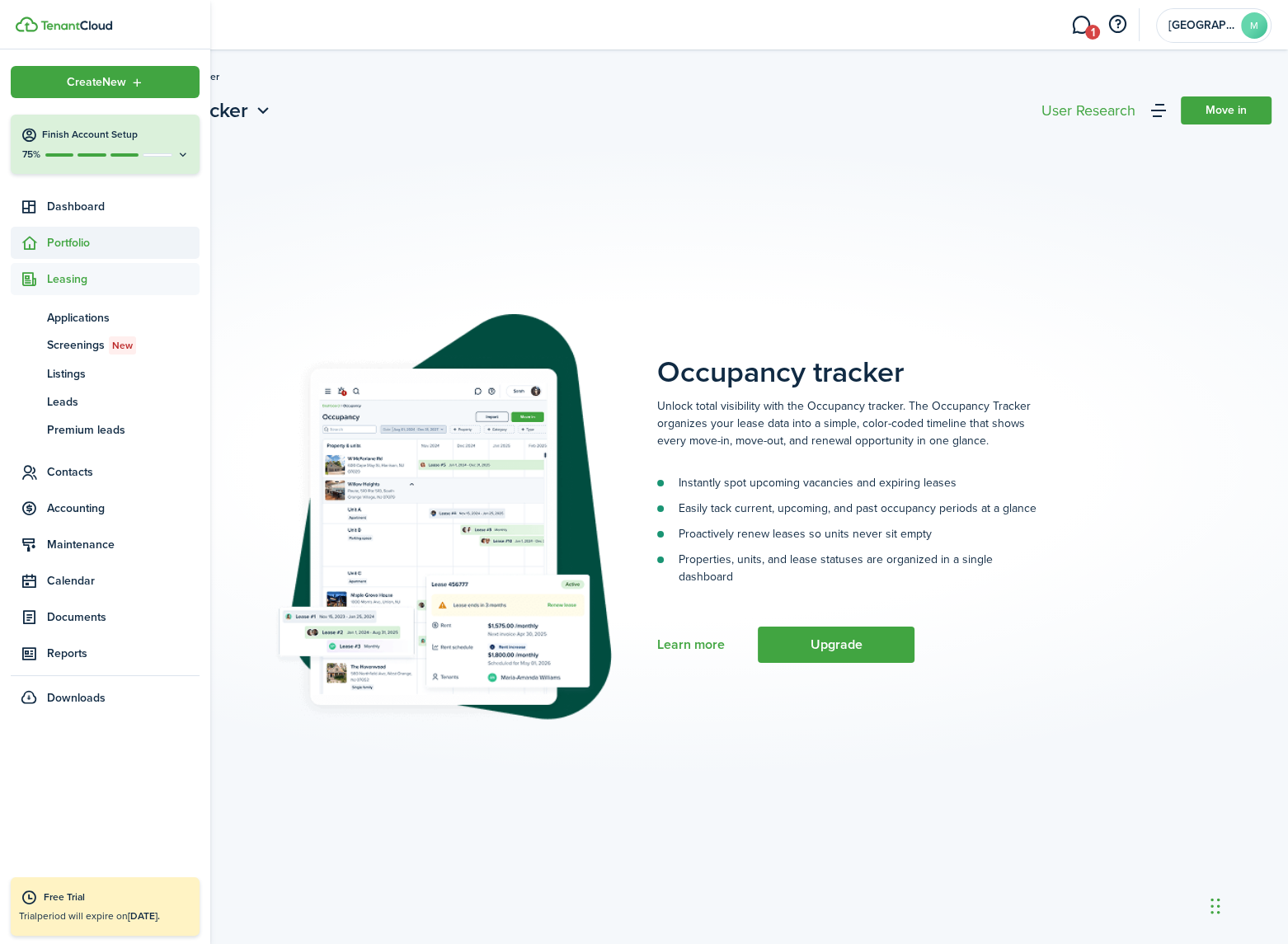
click at [70, 245] on span "Portfolio" at bounding box center [123, 243] width 152 height 17
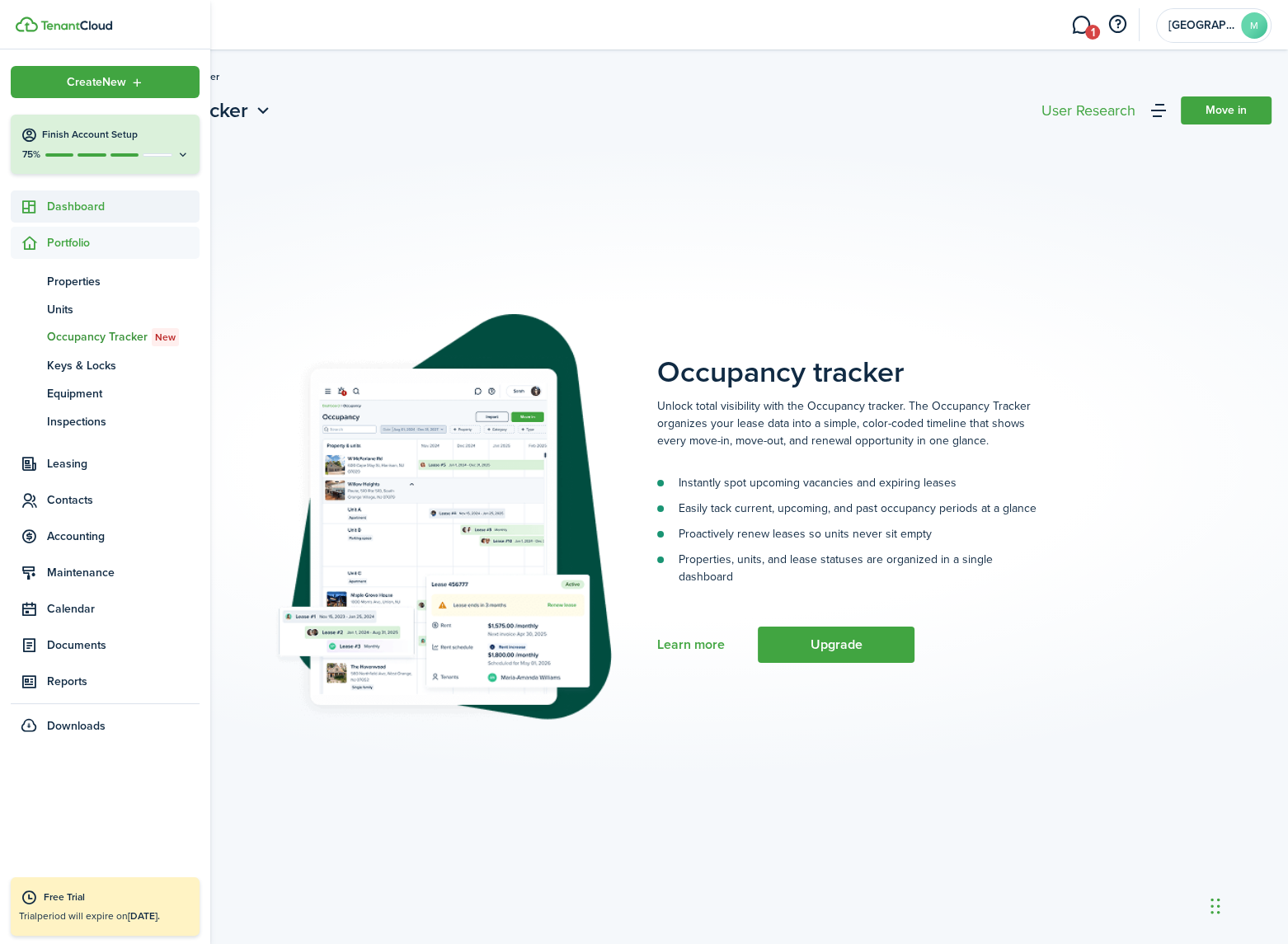
click at [74, 206] on span "Dashboard" at bounding box center [123, 207] width 152 height 17
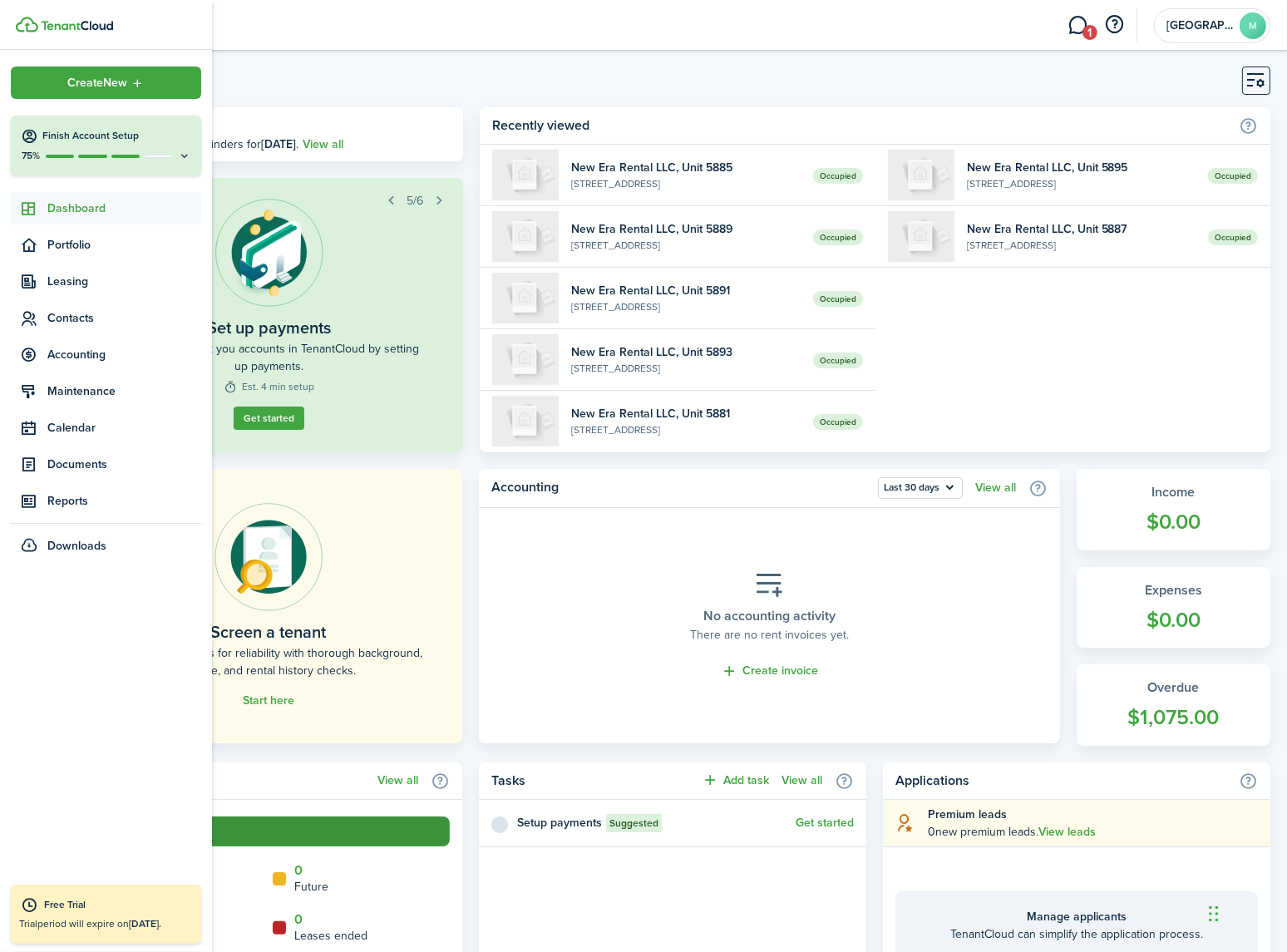
click at [85, 205] on span "Dashboard" at bounding box center [124, 209] width 154 height 17
click at [68, 238] on span "Portfolio" at bounding box center [124, 245] width 154 height 17
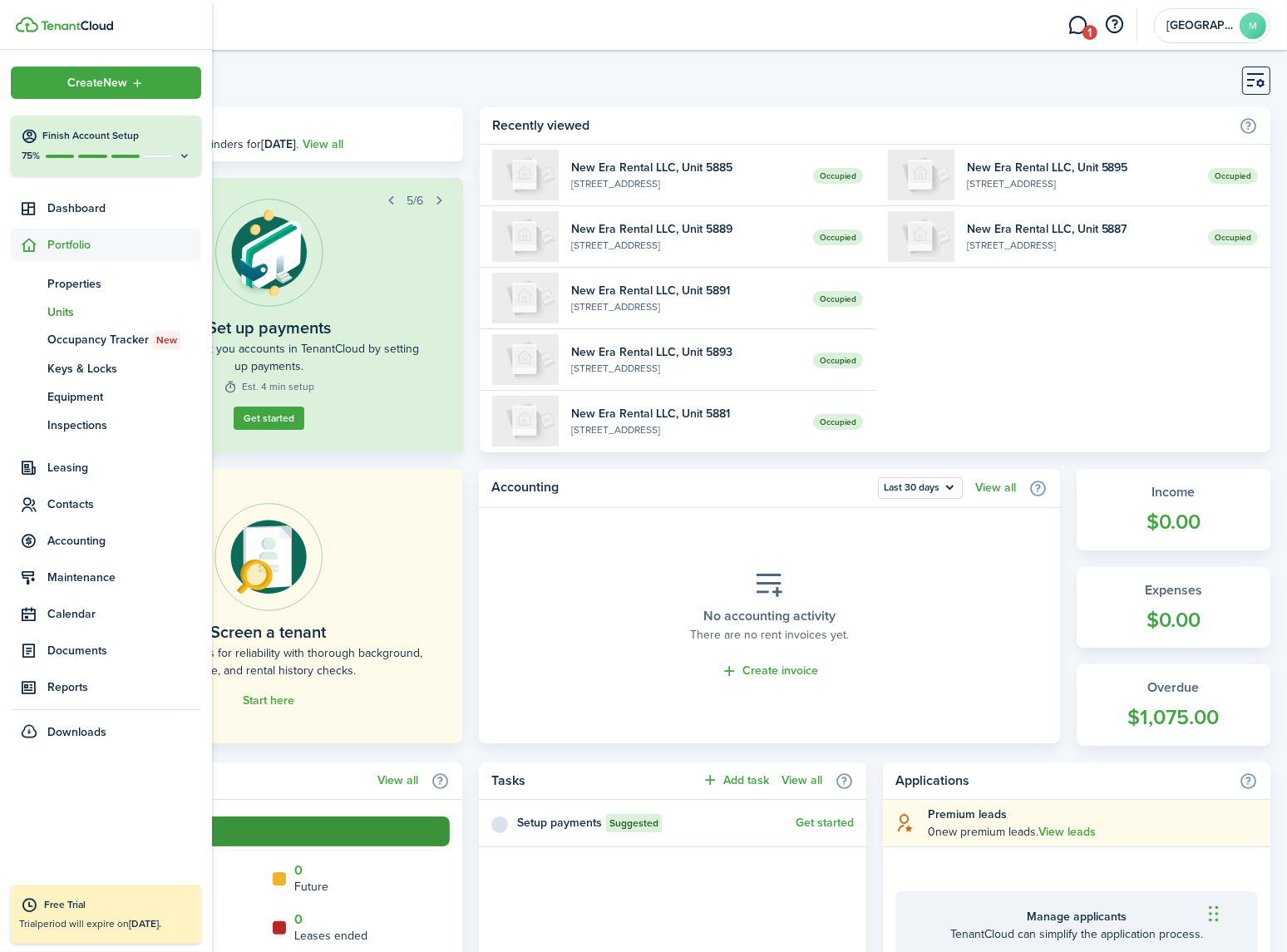
click at [59, 307] on span "Units" at bounding box center [124, 312] width 154 height 17
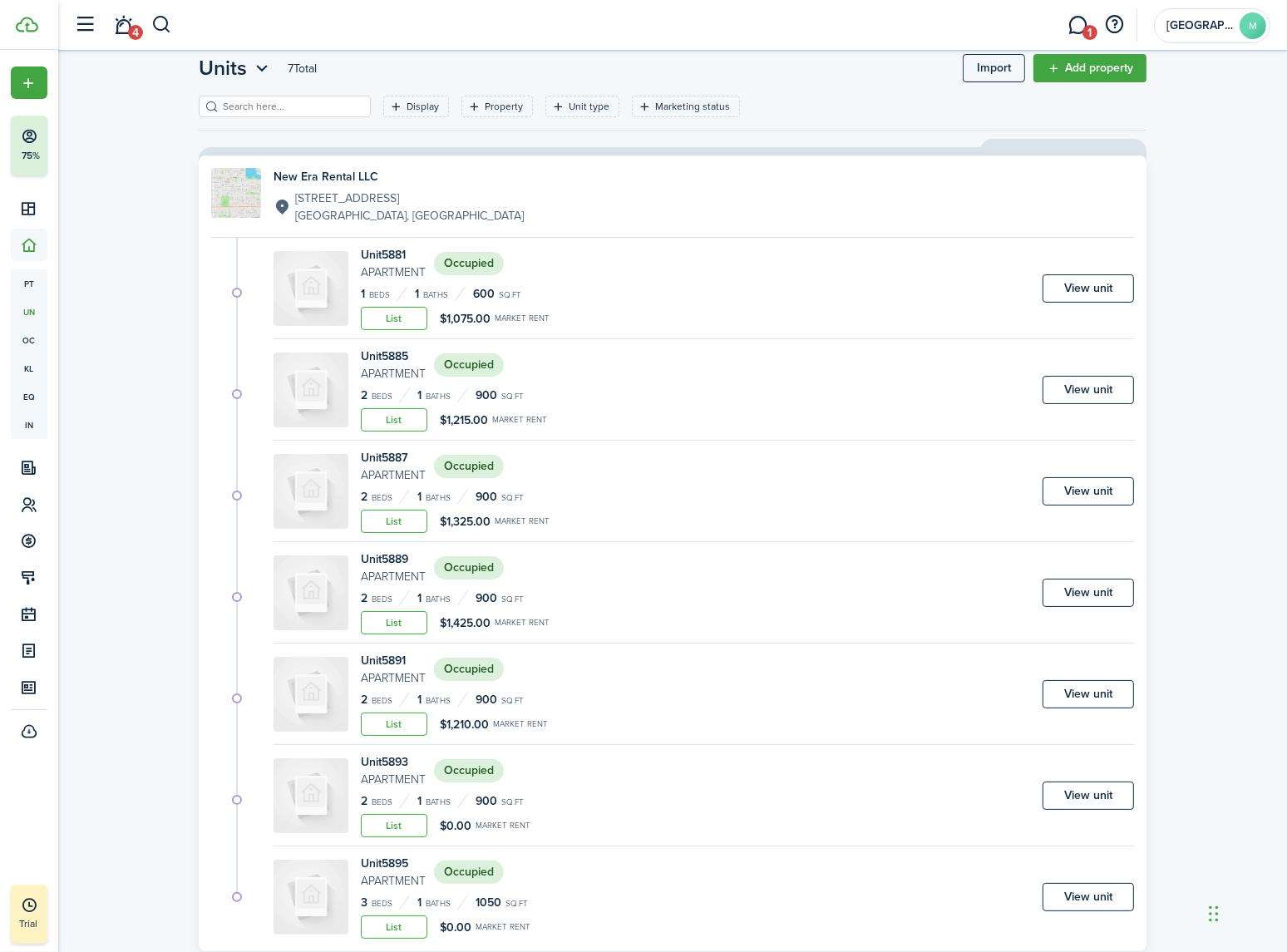
scroll to position [87, 0]
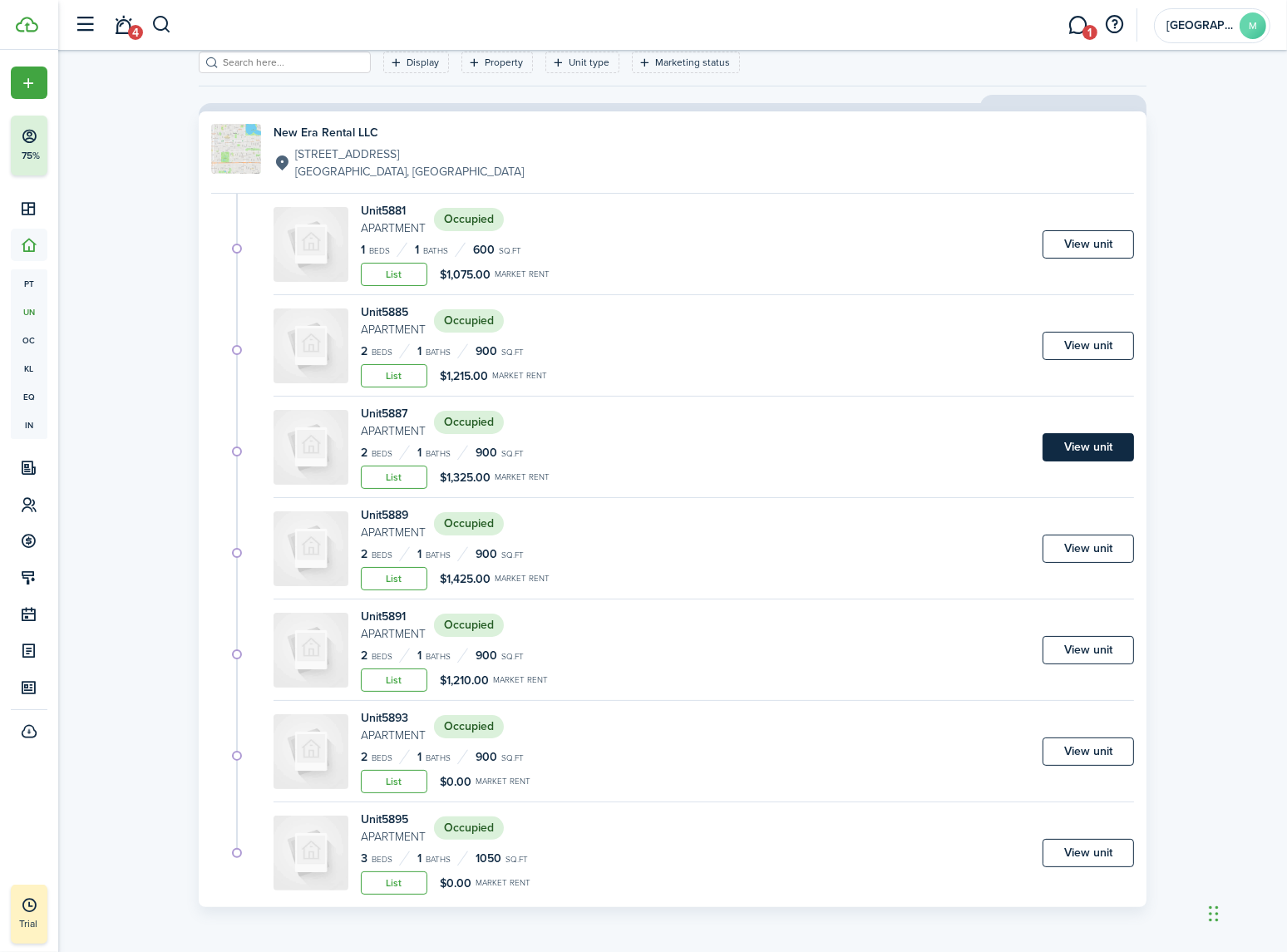
click at [1104, 442] on link "View unit" at bounding box center [1088, 447] width 92 height 28
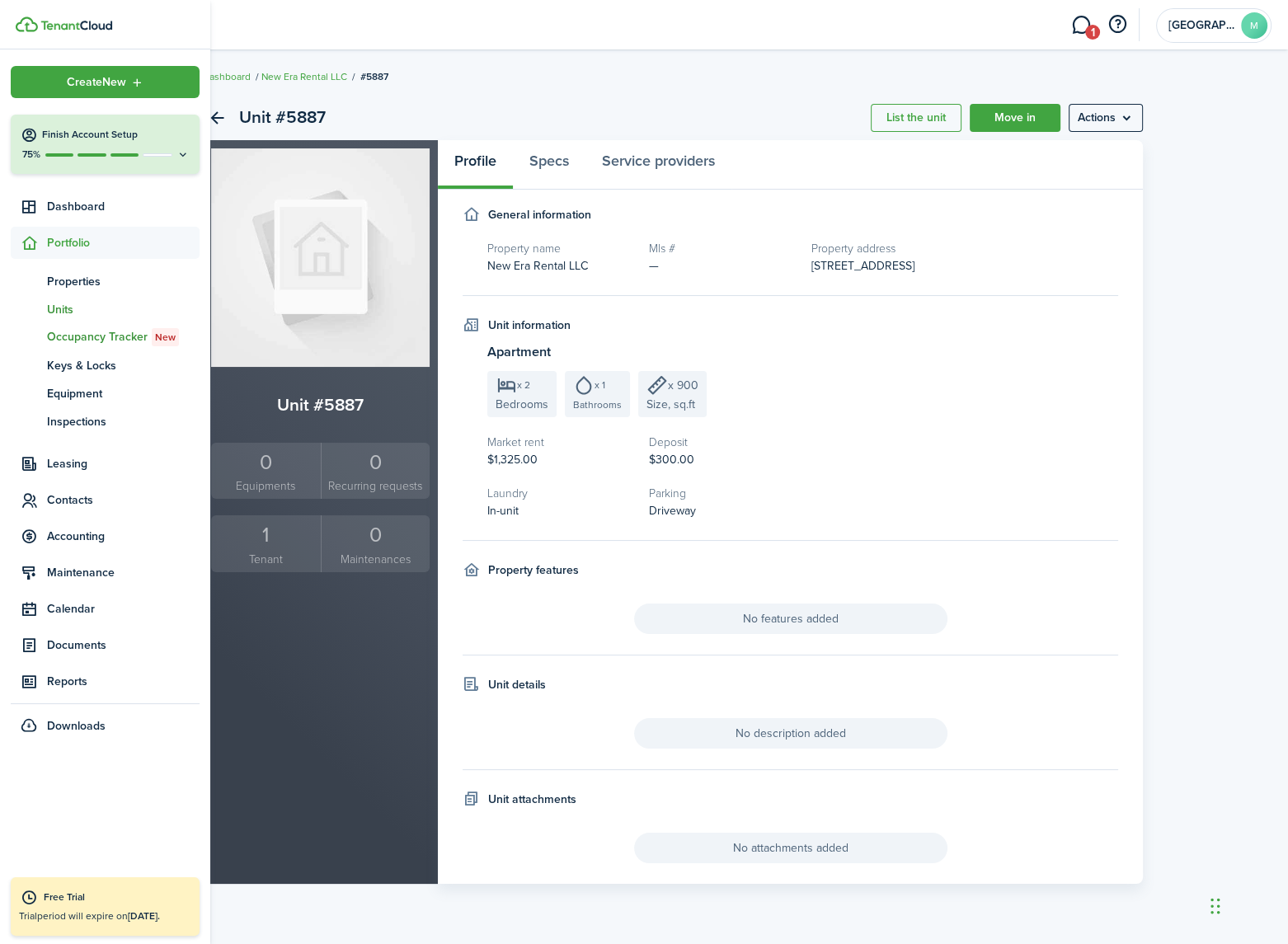
click at [117, 338] on span "Occupancy Tracker New" at bounding box center [123, 337] width 152 height 18
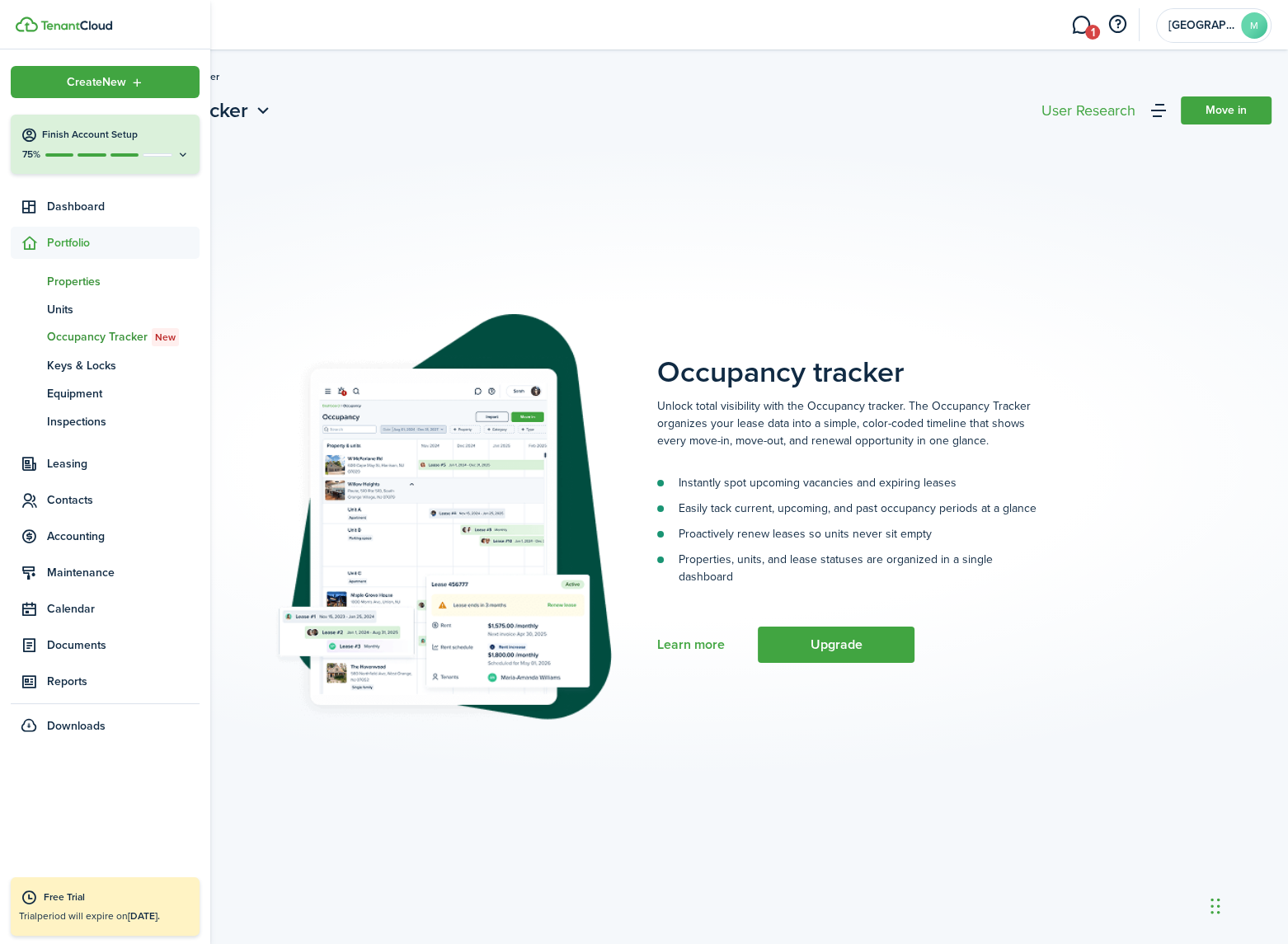
click at [70, 279] on span "Properties" at bounding box center [123, 281] width 152 height 17
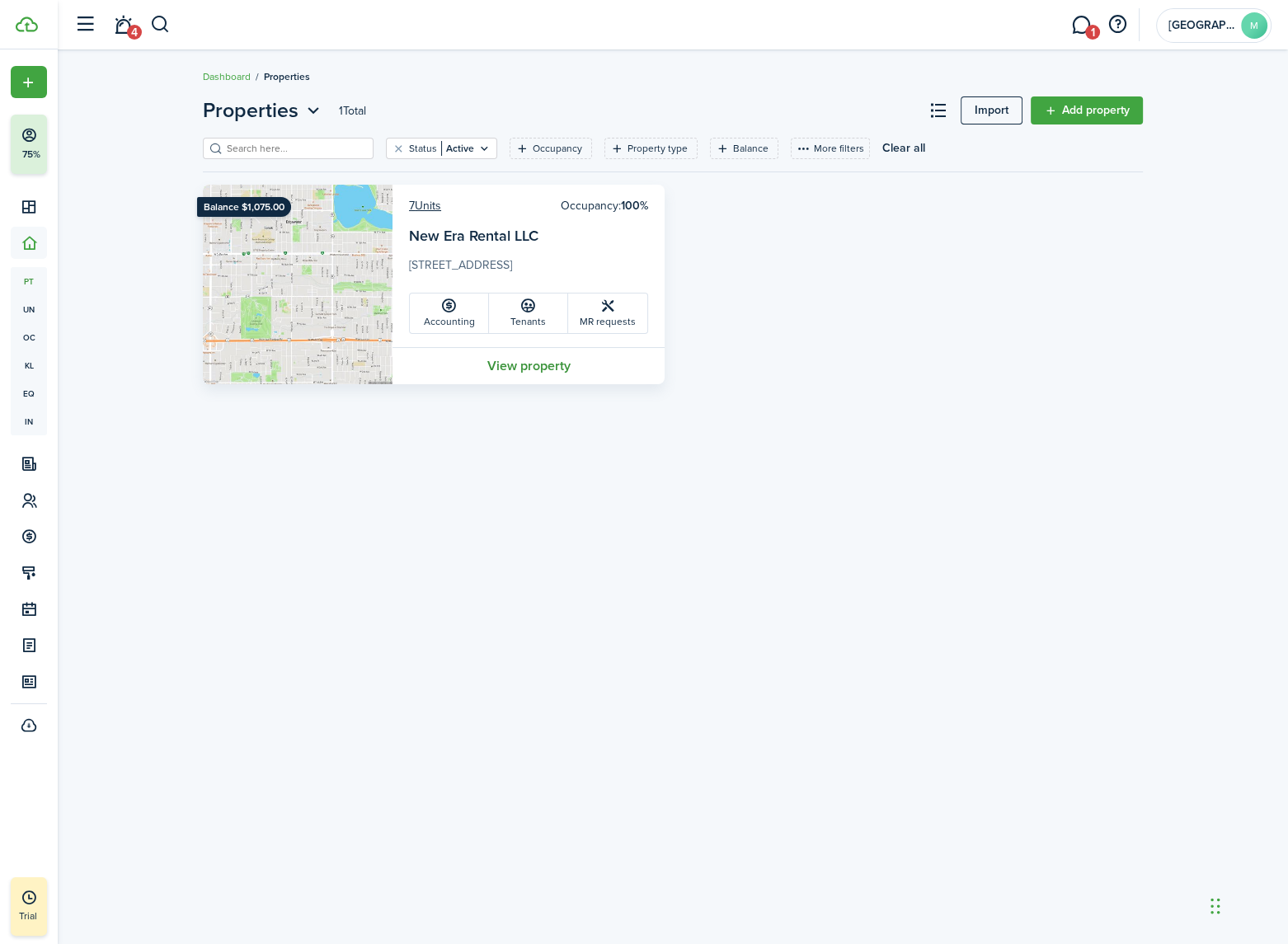
click at [536, 363] on link "View property" at bounding box center [528, 365] width 272 height 37
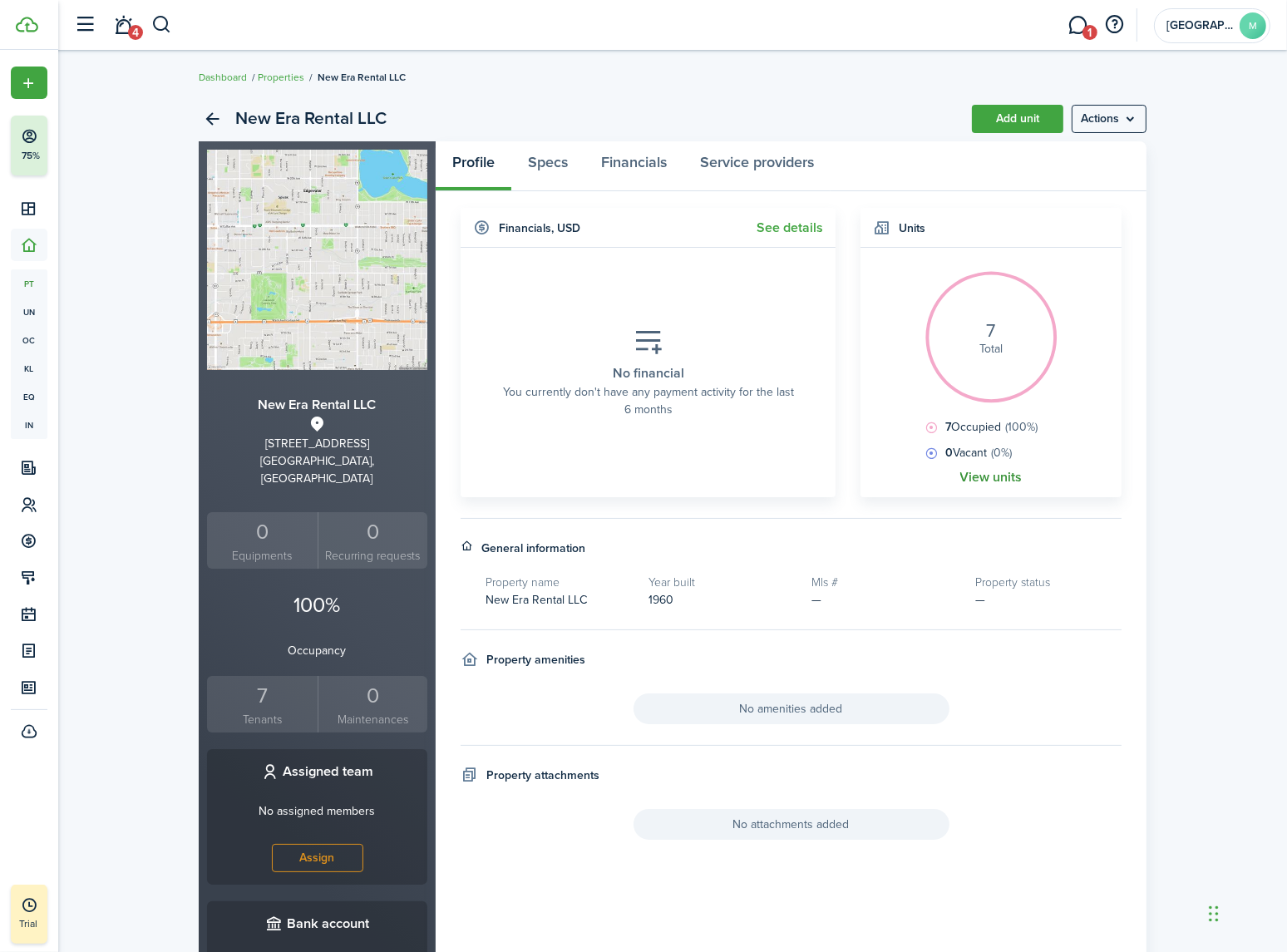
click at [1006, 476] on link "View units" at bounding box center [990, 476] width 62 height 15
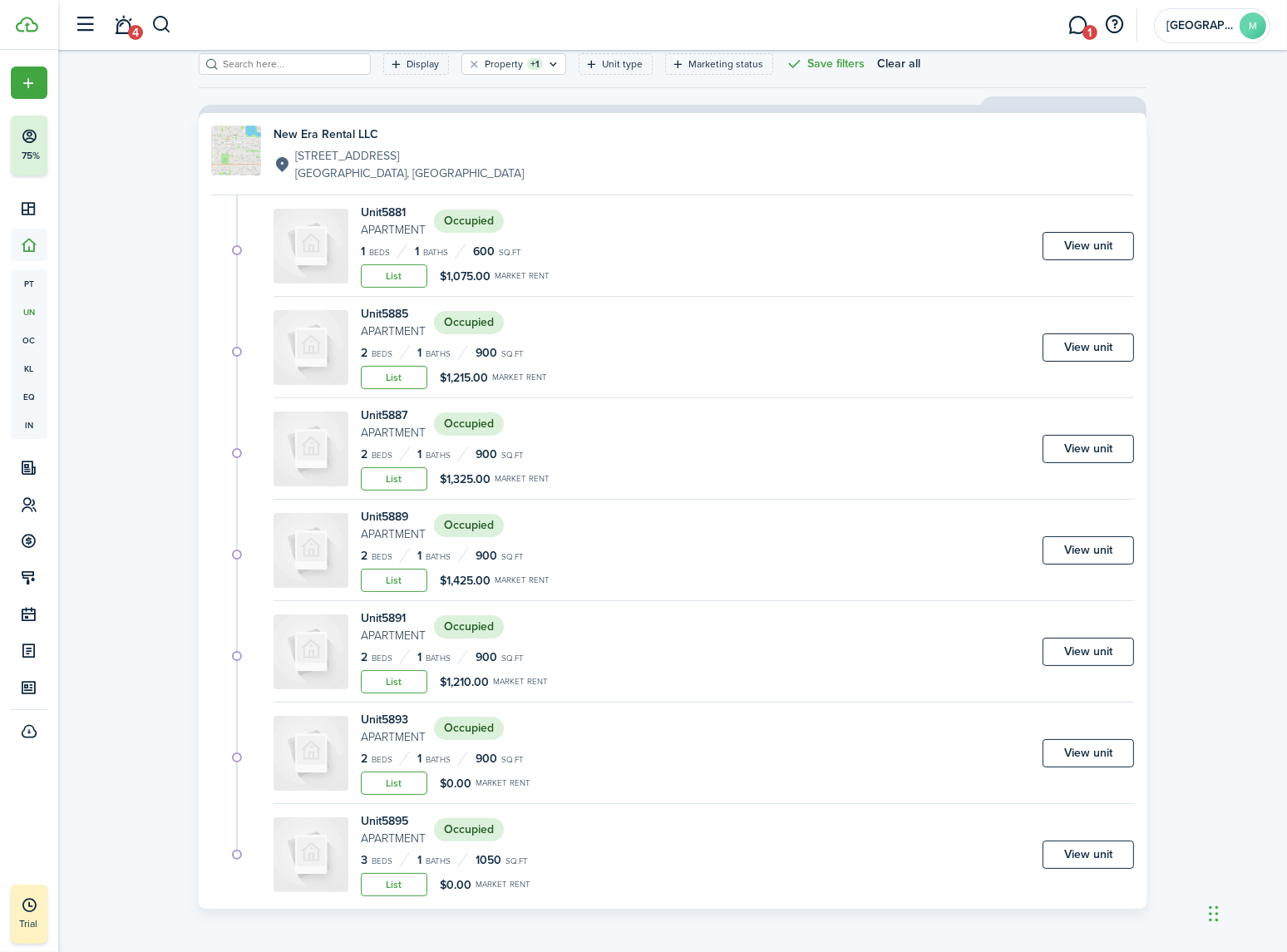
scroll to position [87, 0]
click at [1084, 448] on link "View unit" at bounding box center [1088, 447] width 92 height 28
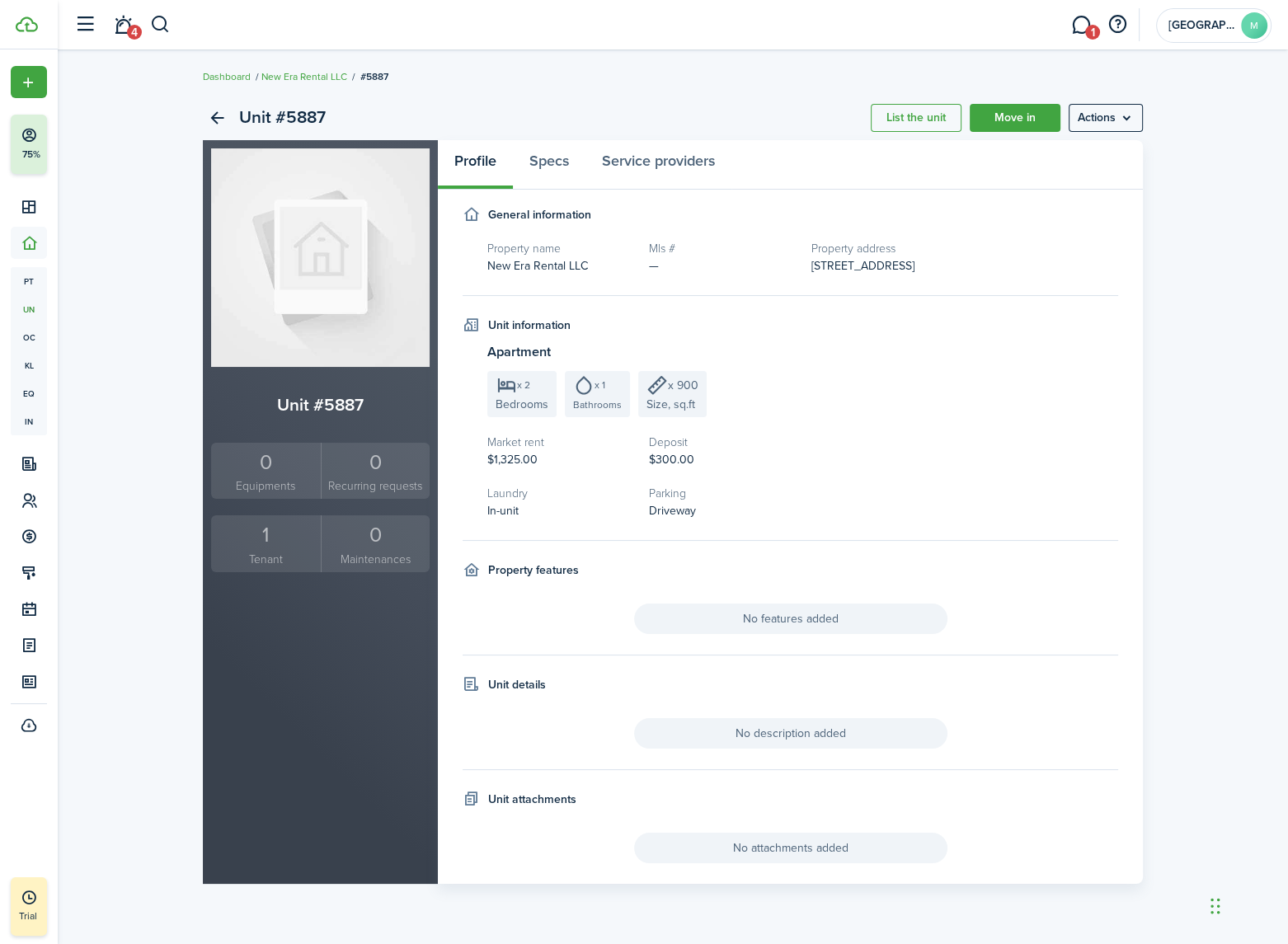
click at [254, 546] on div "1" at bounding box center [266, 535] width 101 height 31
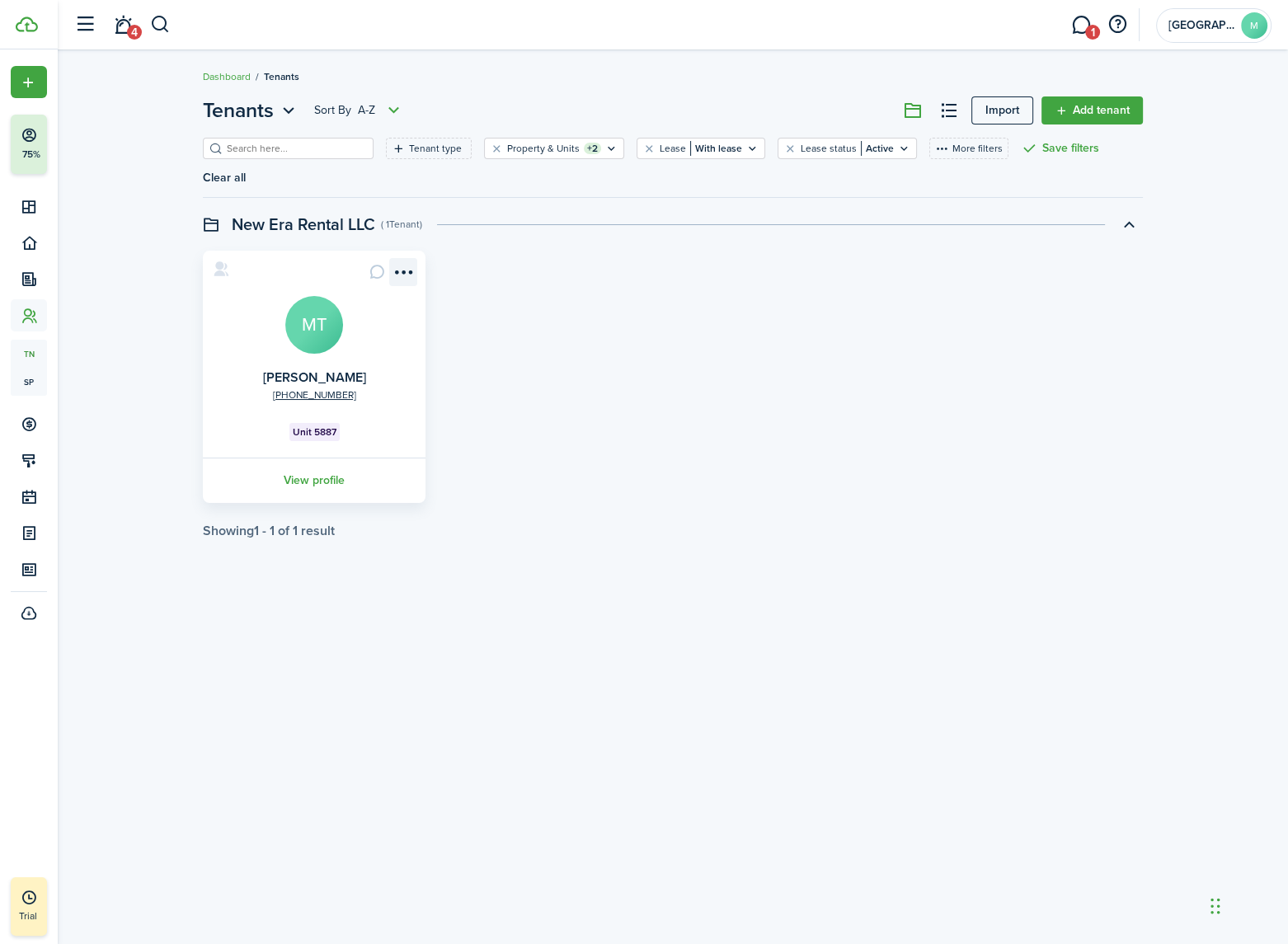
click at [405, 258] on menu-btn-icon "Open menu" at bounding box center [403, 272] width 28 height 28
click at [356, 275] on link "Edit" at bounding box center [343, 283] width 145 height 28
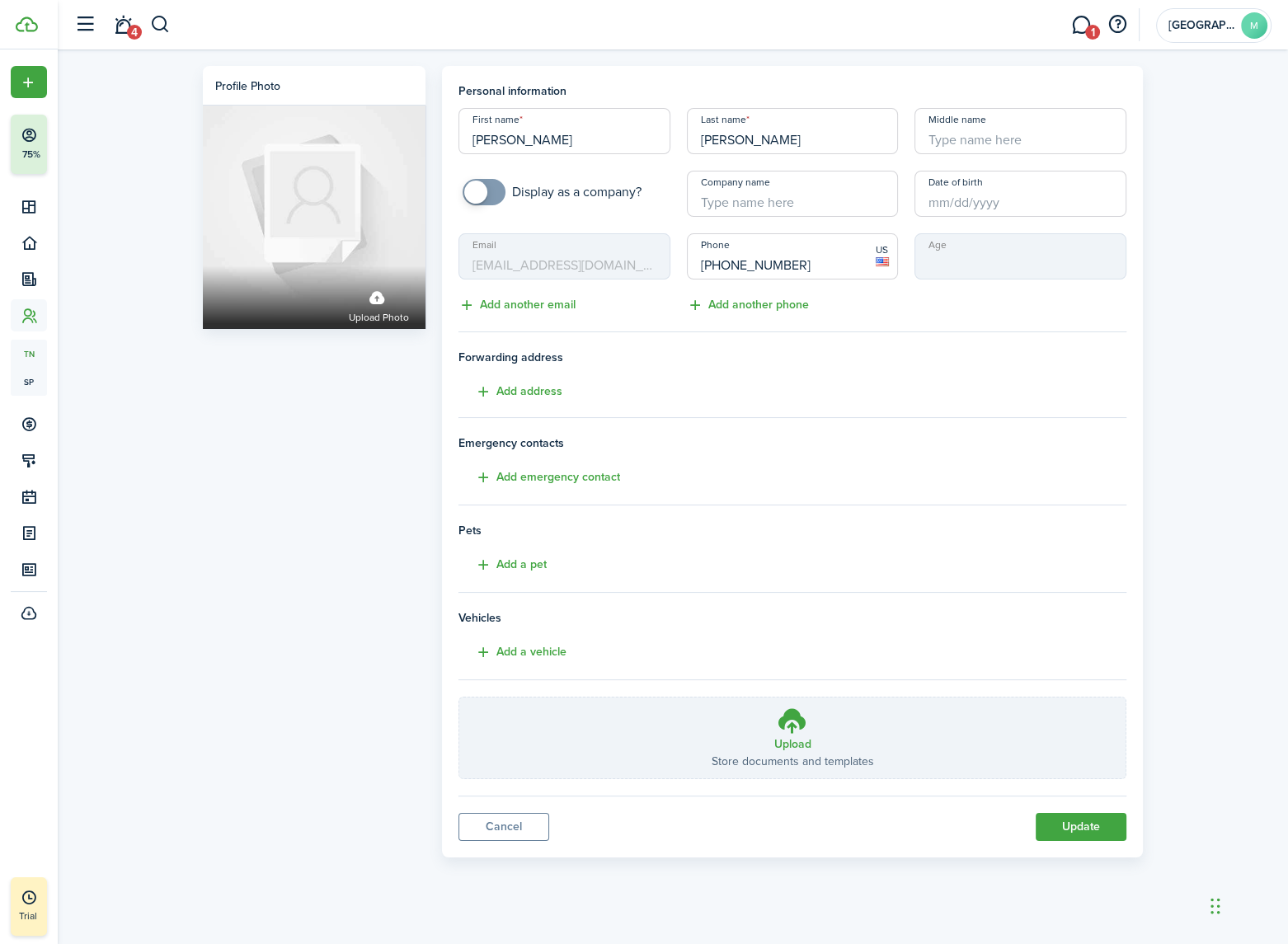
click at [595, 143] on input "[PERSON_NAME]" at bounding box center [564, 131] width 212 height 46
type input "[PERSON_NAME]"
click at [1079, 828] on button "Update" at bounding box center [1081, 826] width 91 height 28
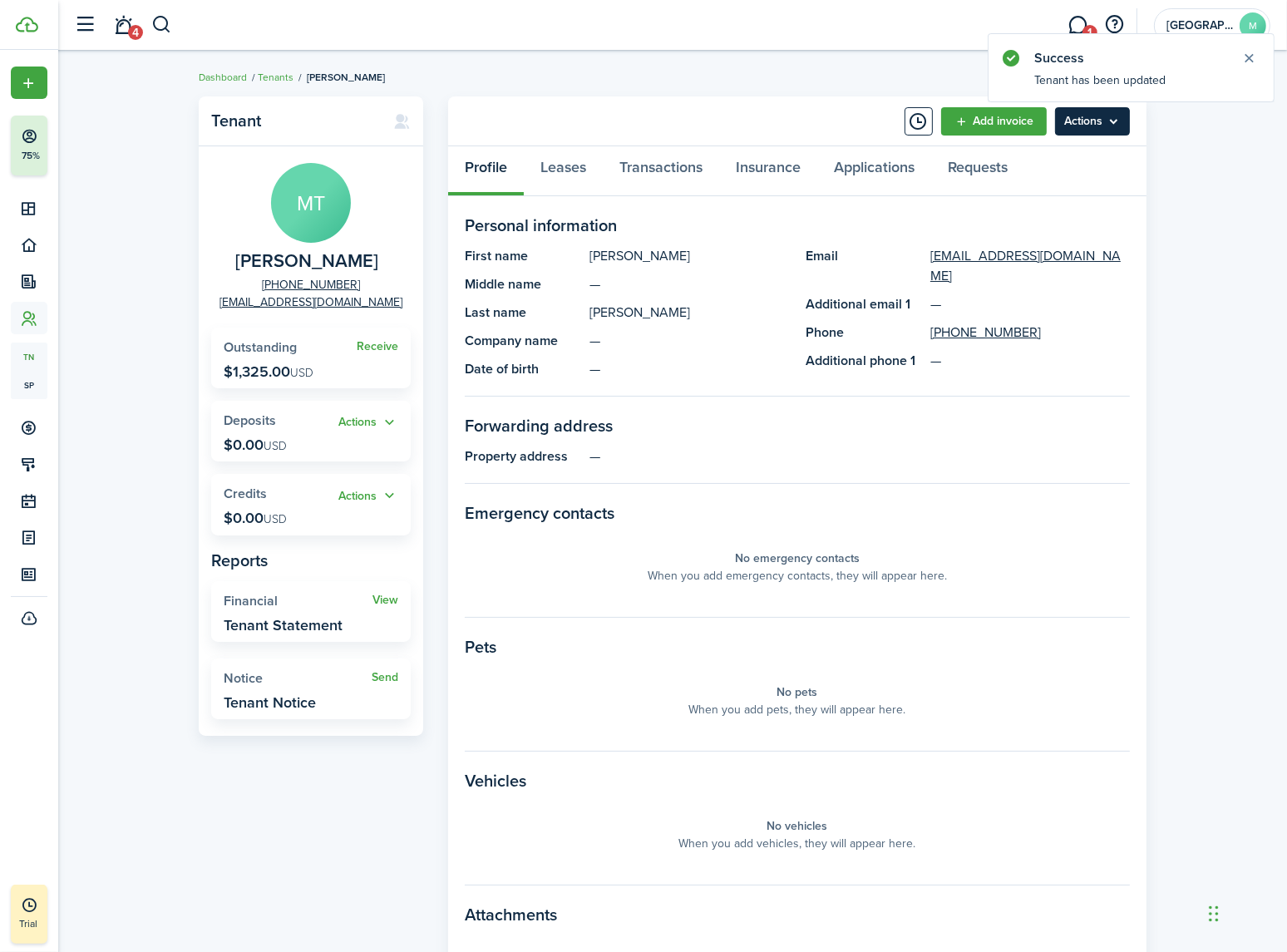
click at [1078, 117] on menu-btn "Actions" at bounding box center [1092, 121] width 75 height 28
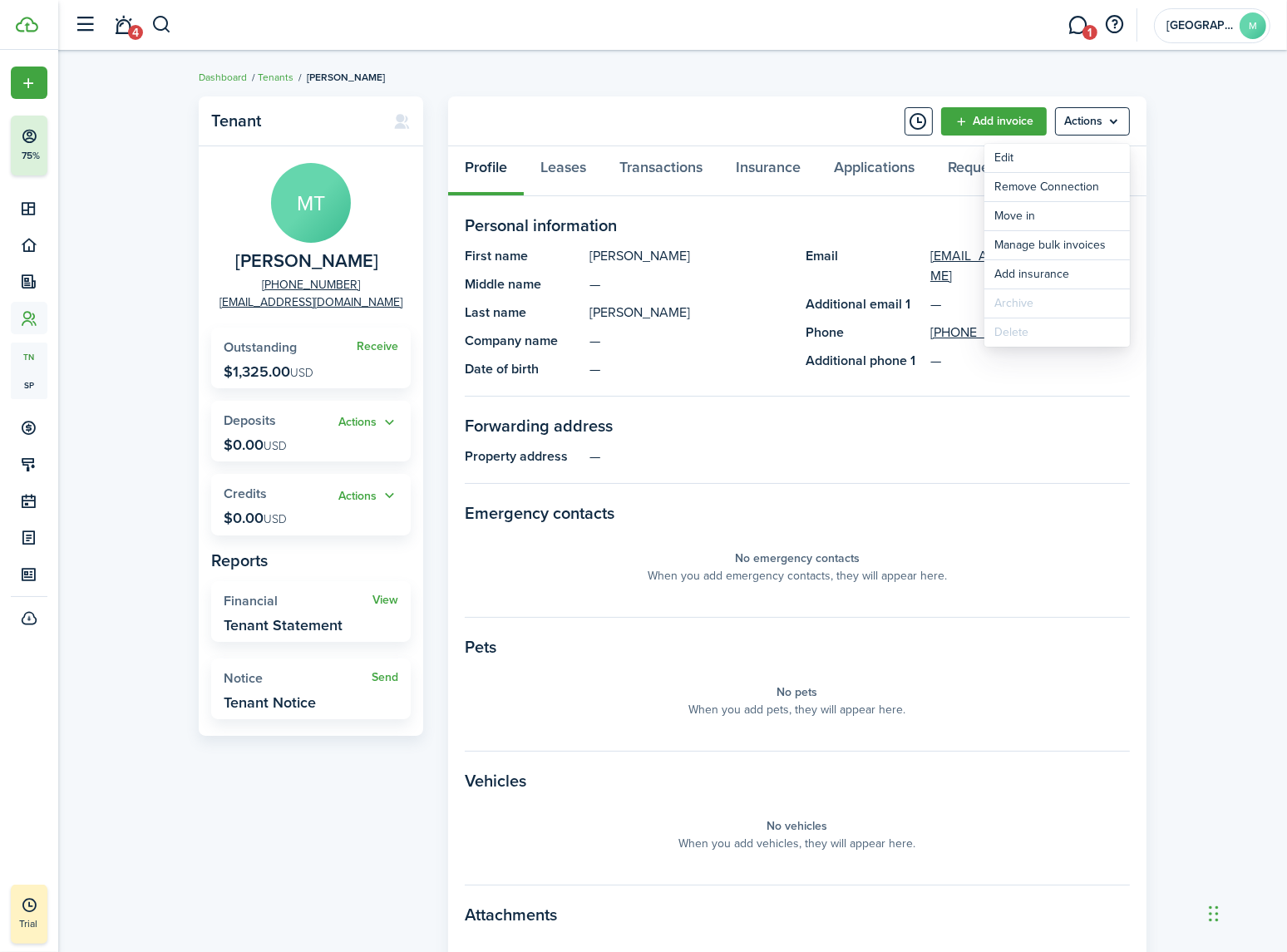
click at [1215, 274] on div "Tenant MT [PERSON_NAME] [PHONE_NUMBER] [EMAIL_ADDRESS][DOMAIN_NAME] Receive Out…" at bounding box center [673, 574] width 1229 height 973
click at [996, 169] on link "Requests" at bounding box center [977, 171] width 93 height 50
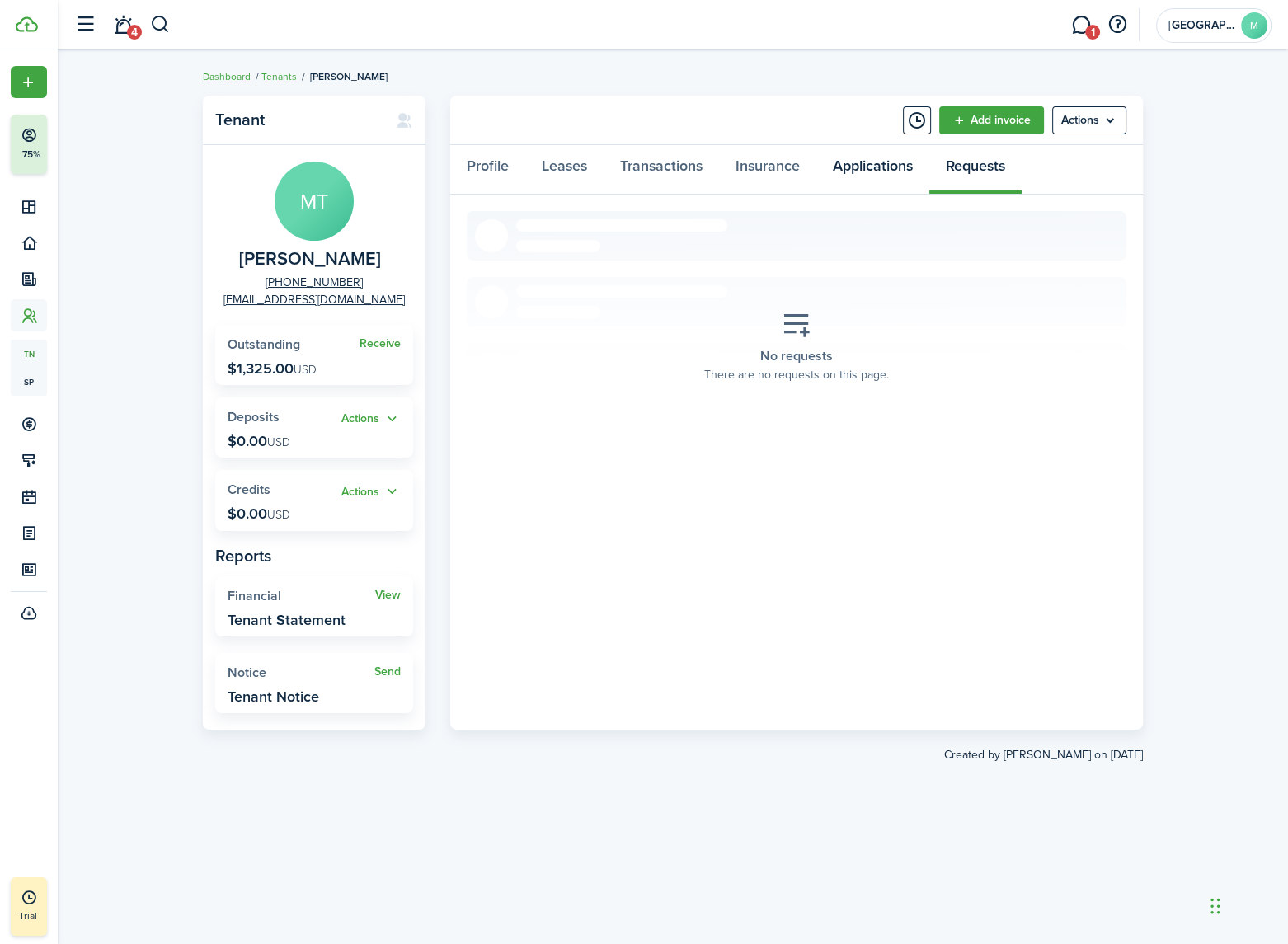
click at [866, 163] on link "Applications" at bounding box center [873, 170] width 113 height 49
click at [759, 167] on link "Insurance" at bounding box center [768, 170] width 97 height 49
click at [647, 158] on link "Transactions" at bounding box center [660, 170] width 115 height 49
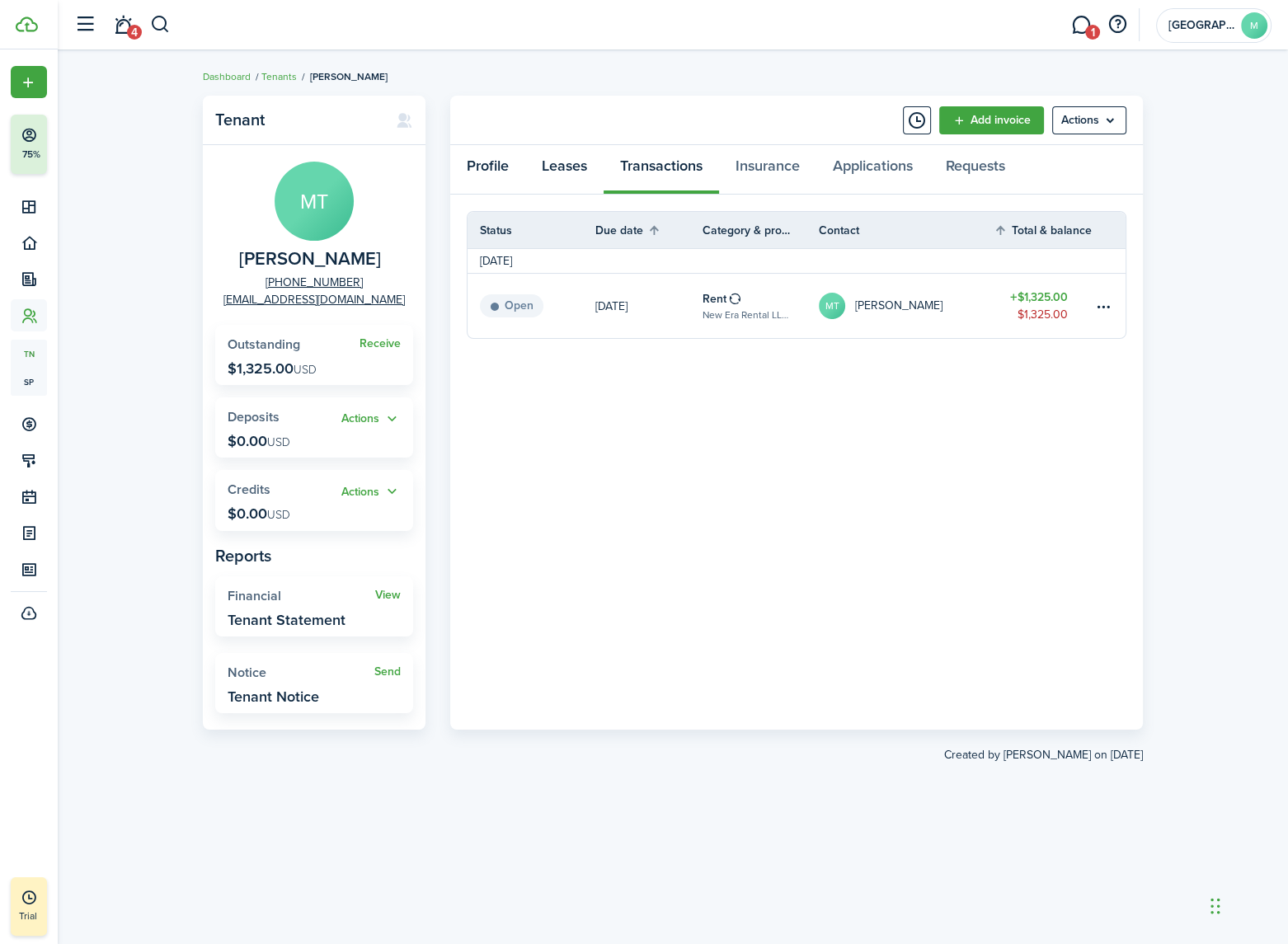
drag, startPoint x: 561, startPoint y: 168, endPoint x: 525, endPoint y: 169, distance: 36.0
click at [558, 168] on link "Leases" at bounding box center [564, 170] width 79 height 49
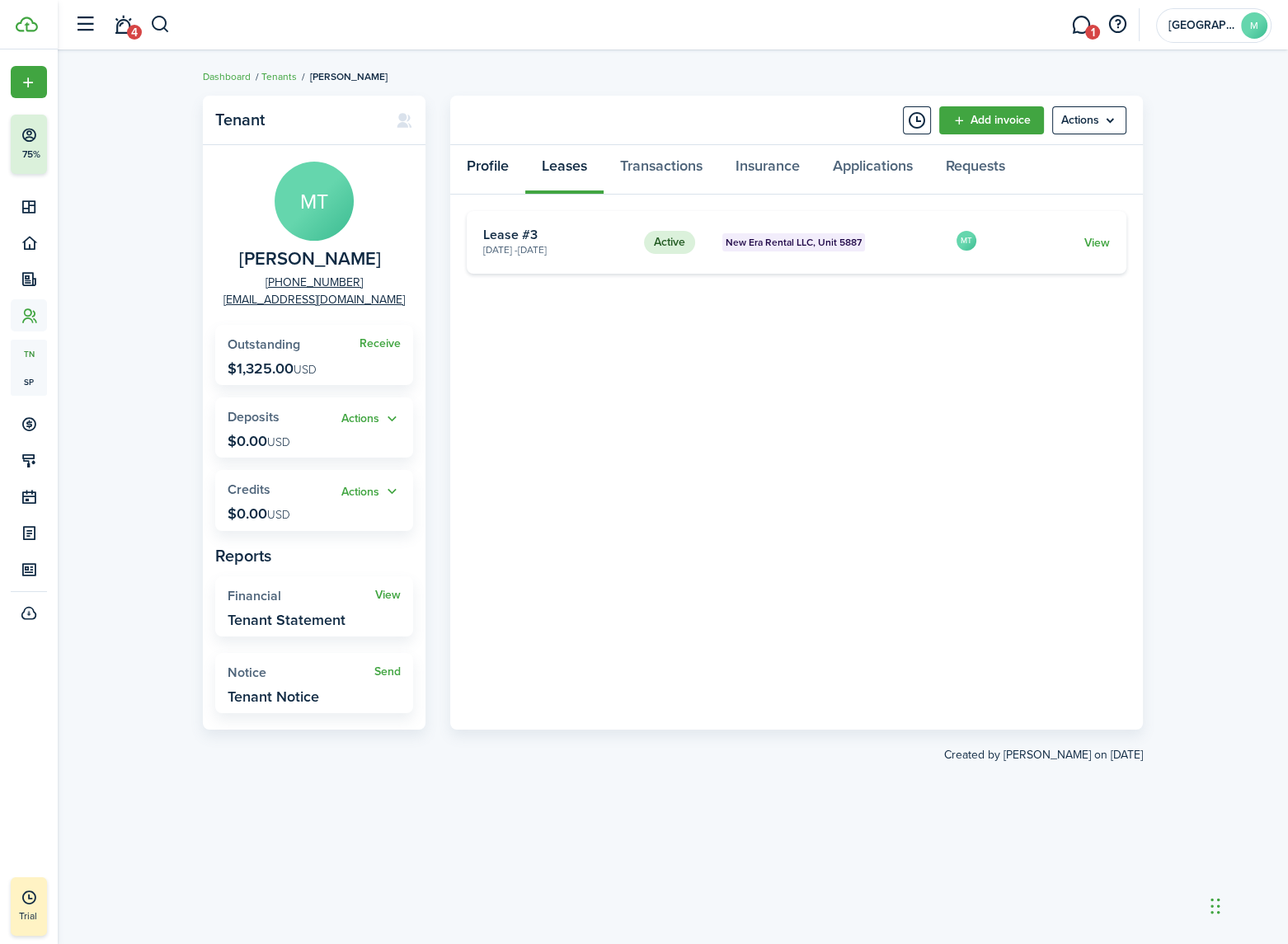
click at [480, 165] on link "Profile" at bounding box center [487, 170] width 75 height 49
